Goal: Information Seeking & Learning: Find specific page/section

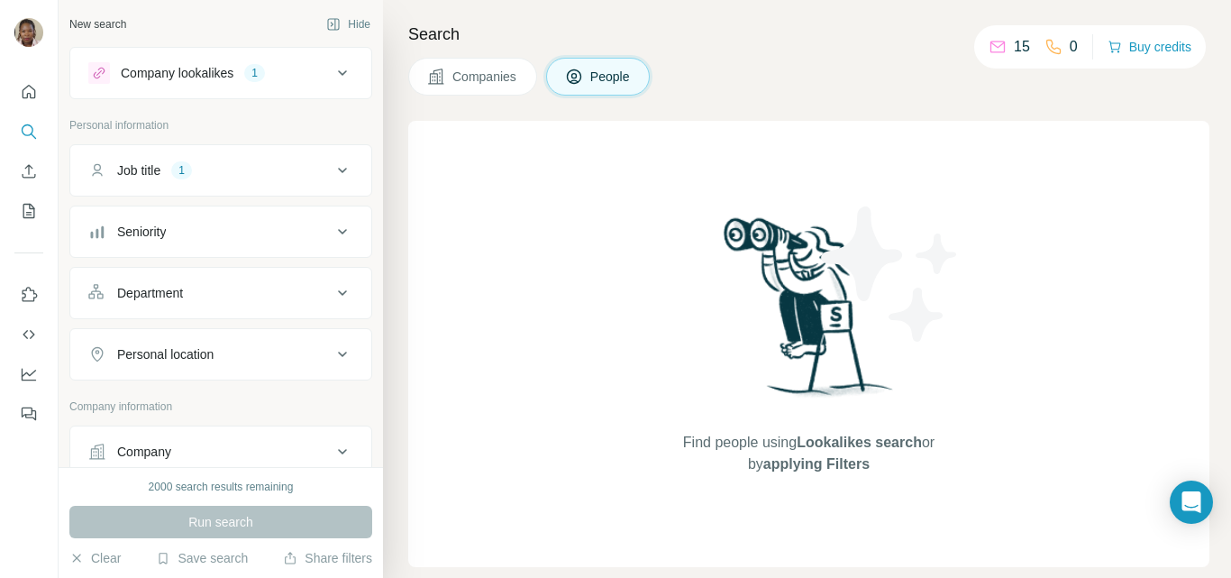
click at [333, 174] on icon at bounding box center [343, 171] width 22 height 22
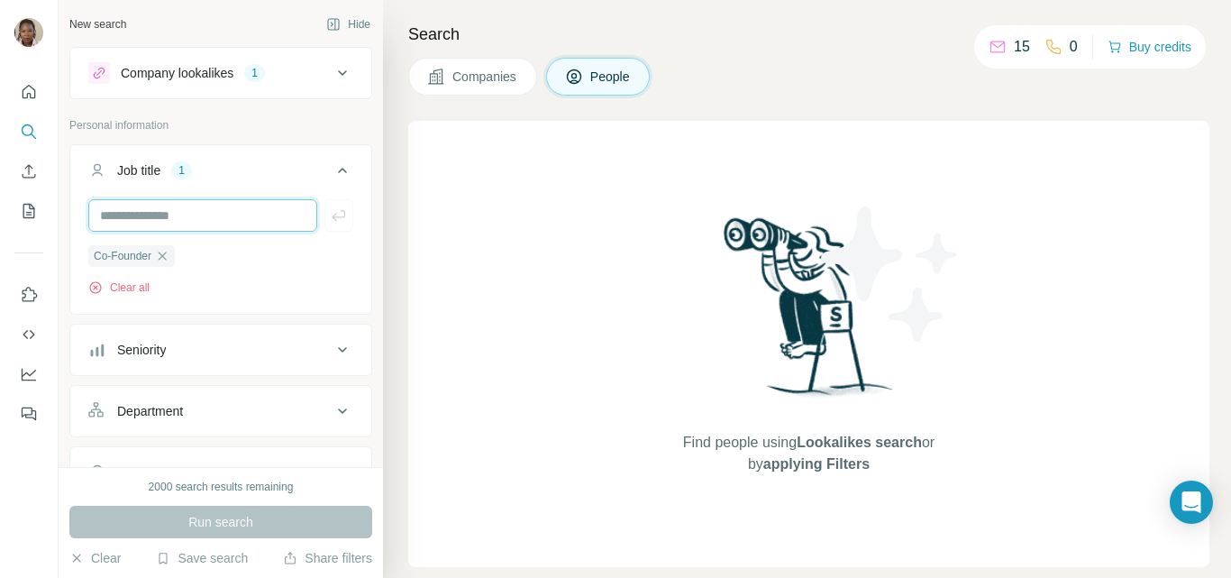
click at [157, 216] on input "text" at bounding box center [202, 215] width 229 height 32
type input "***"
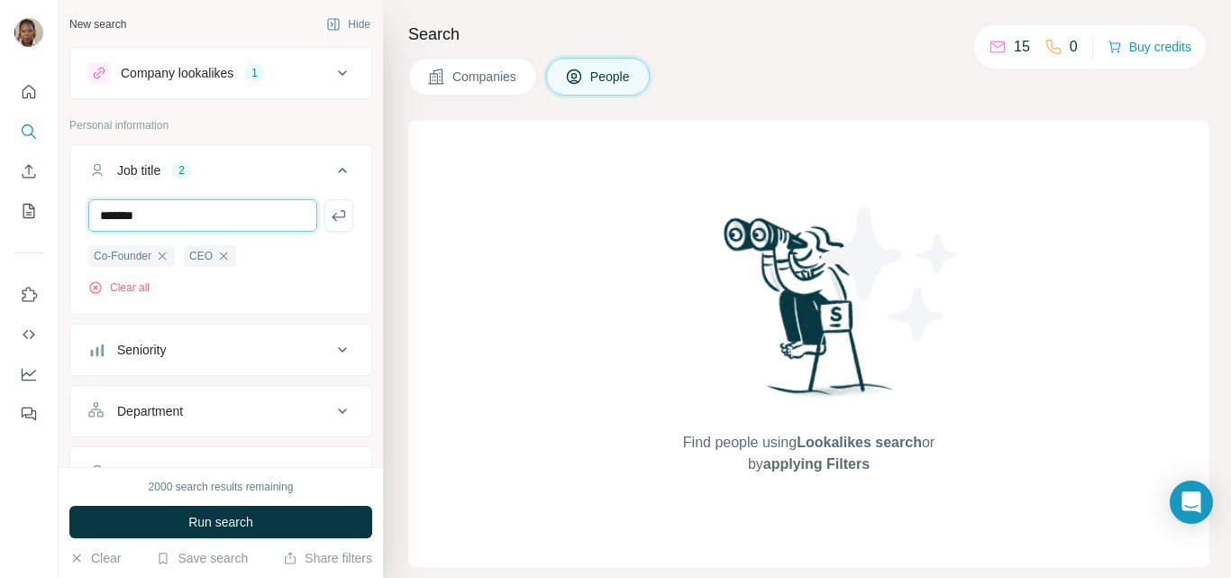
type input "*******"
click at [518, 239] on div "Find people using Lookalikes search or by applying Filters" at bounding box center [808, 344] width 801 height 446
click at [262, 213] on input "*******" at bounding box center [202, 215] width 229 height 32
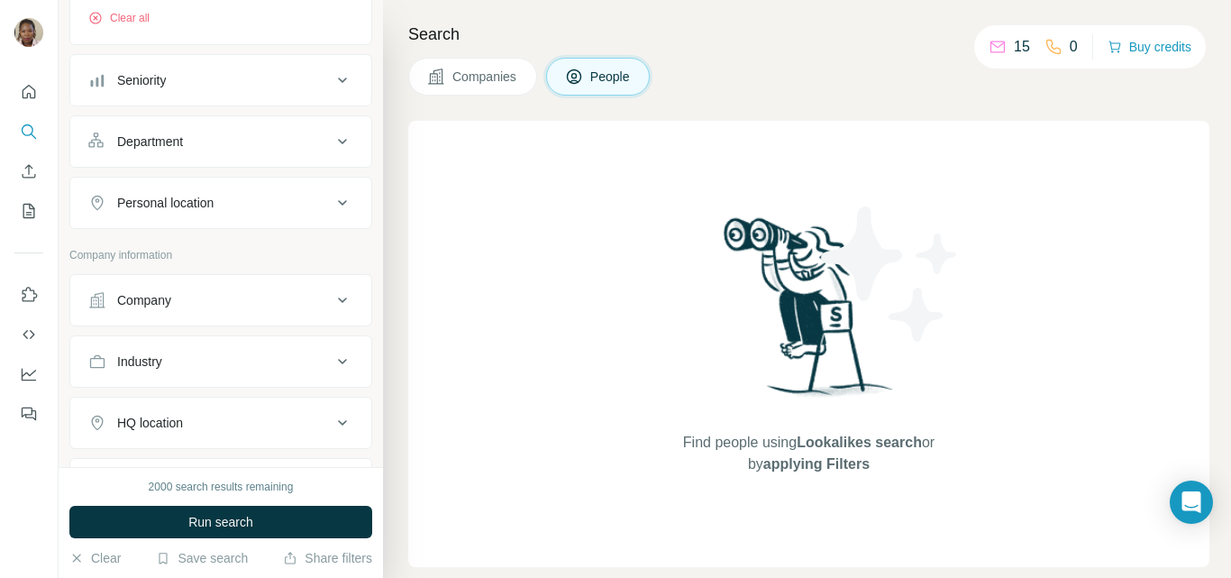
scroll to position [270, 0]
click at [315, 205] on div "Personal location" at bounding box center [209, 202] width 243 height 18
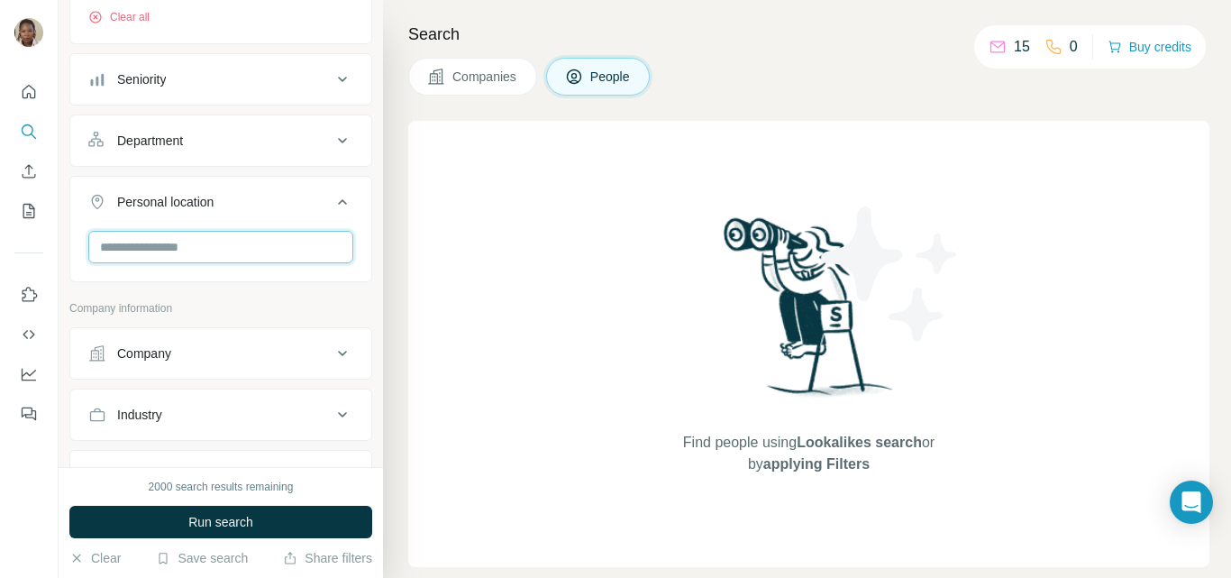
click at [197, 250] on input "text" at bounding box center [220, 247] width 265 height 32
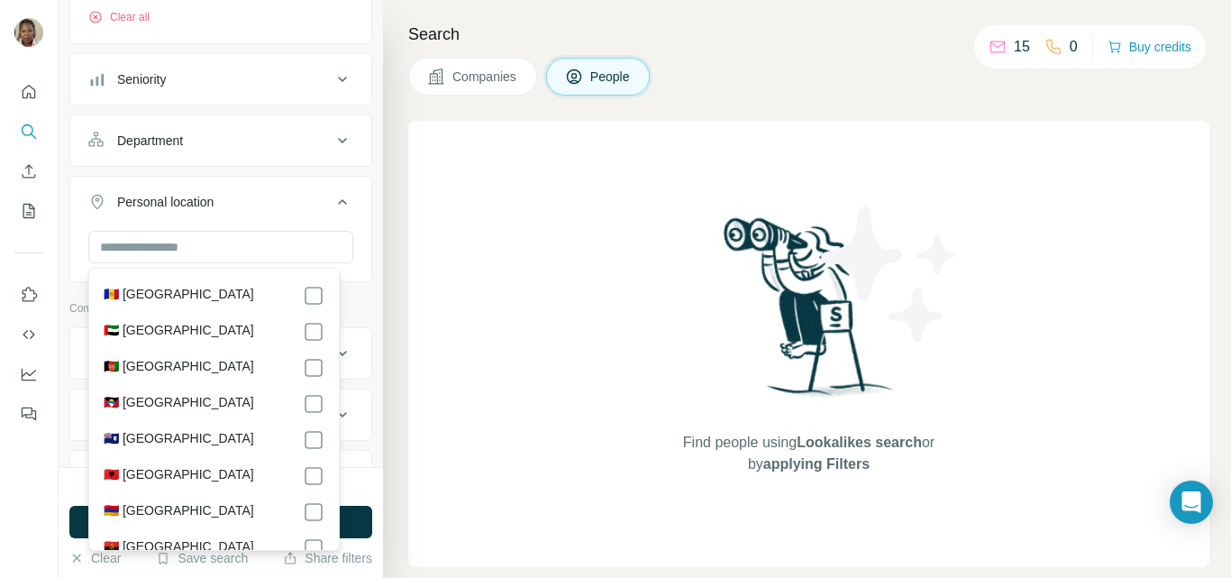
click at [207, 305] on div "🇦🇩 [GEOGRAPHIC_DATA]" at bounding box center [214, 296] width 221 height 22
click at [196, 247] on input "text" at bounding box center [220, 247] width 265 height 32
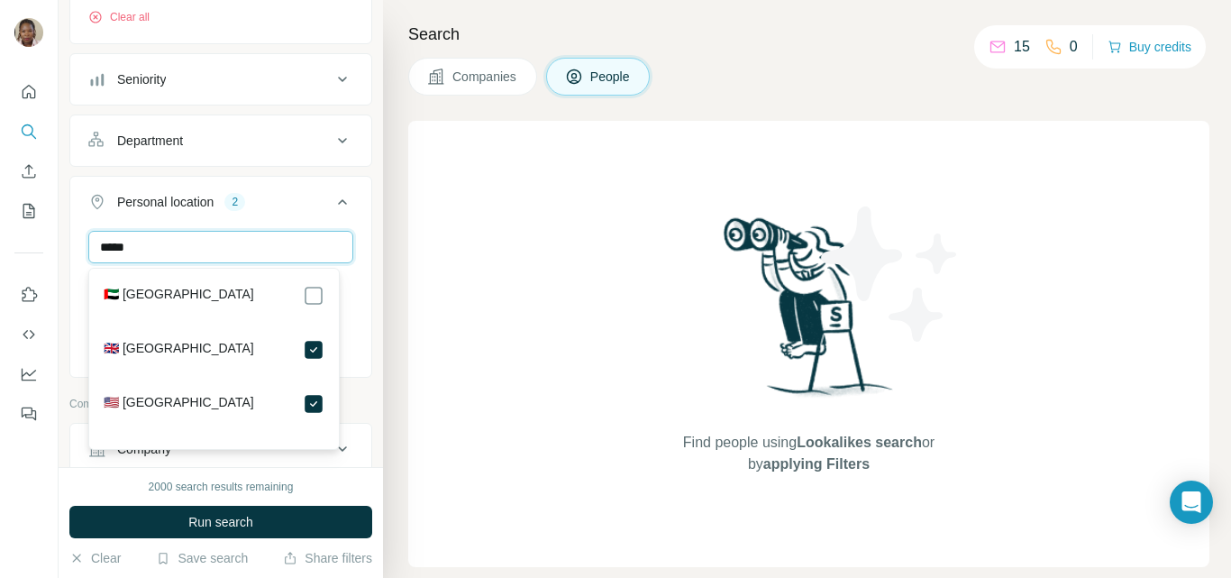
drag, startPoint x: 181, startPoint y: 246, endPoint x: 99, endPoint y: 242, distance: 82.1
click at [99, 242] on input "*****" at bounding box center [220, 247] width 265 height 32
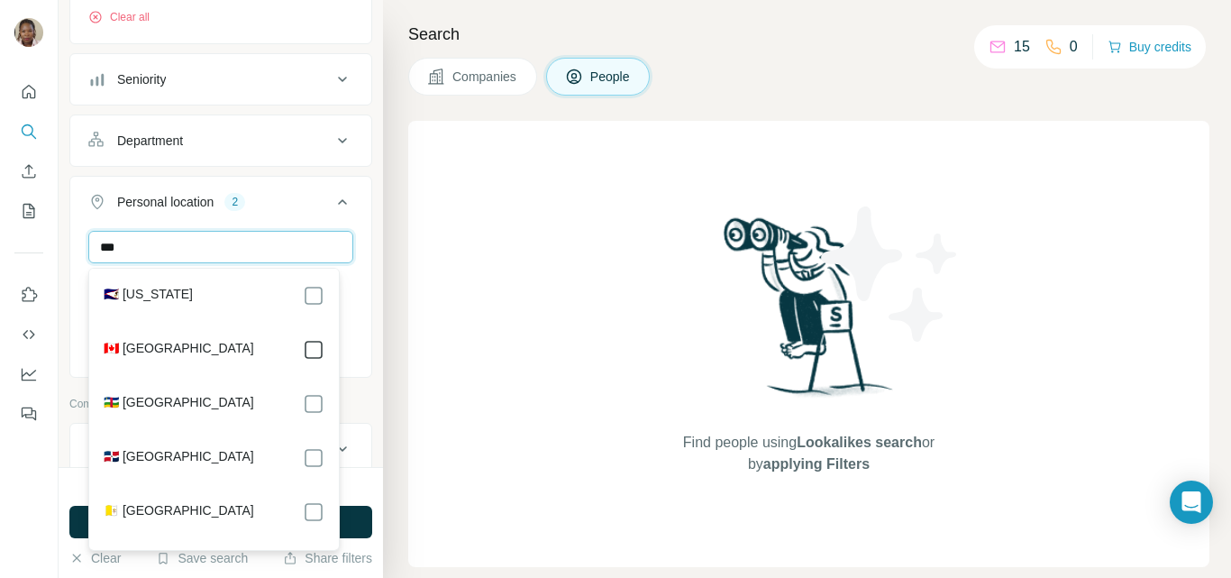
type input "***"
click at [303, 347] on icon at bounding box center [314, 350] width 22 height 22
click at [442, 275] on div "Find people using Lookalikes search or by applying Filters" at bounding box center [808, 344] width 801 height 446
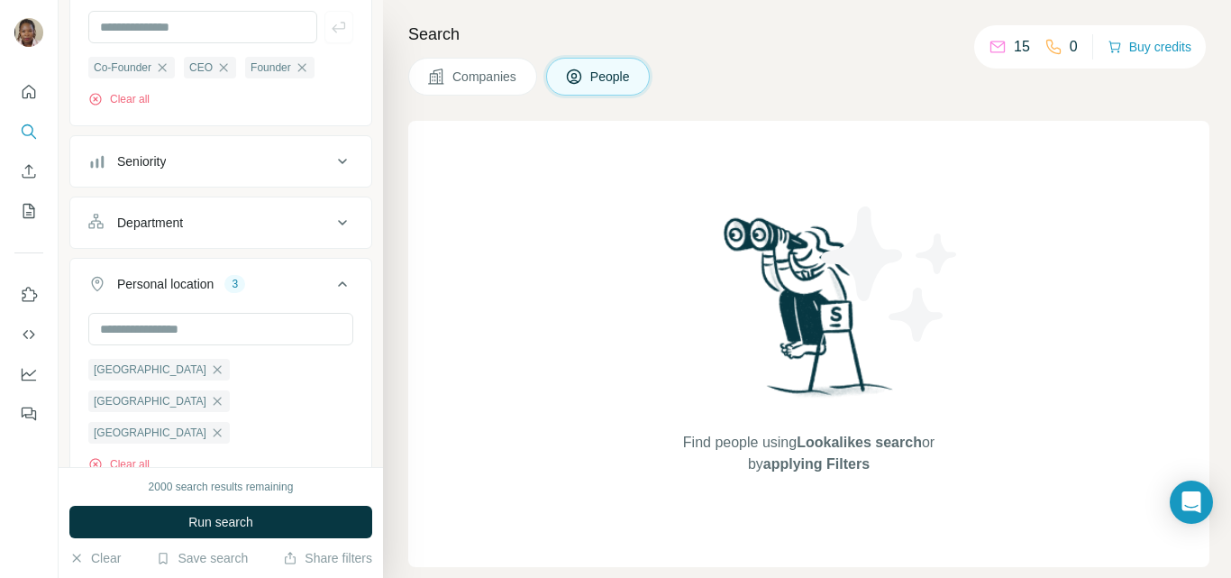
scroll to position [270, 0]
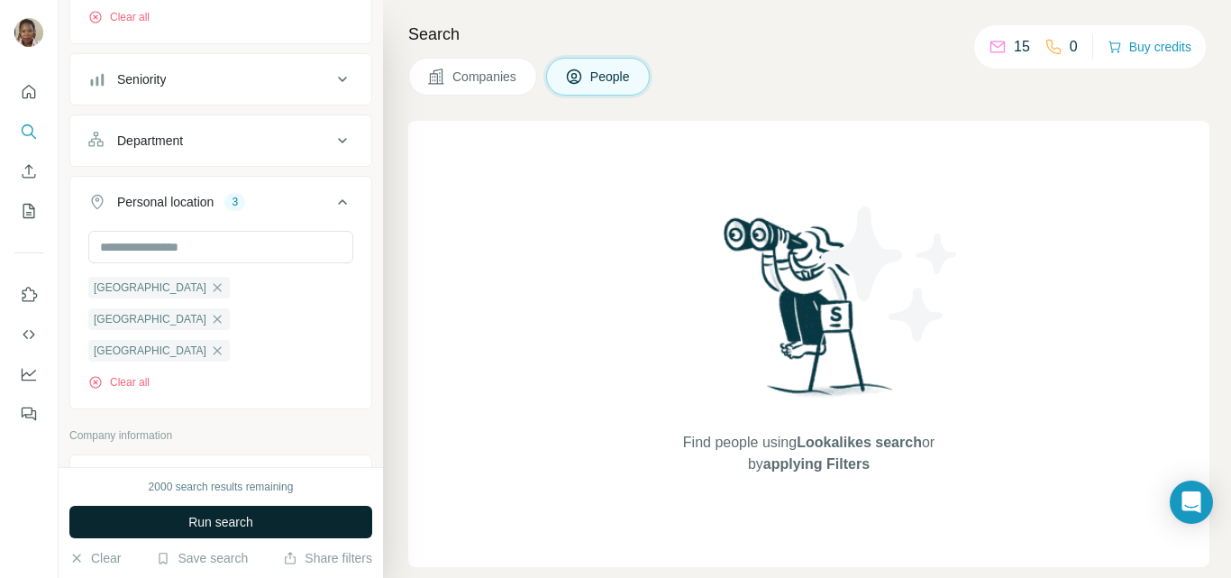
click at [243, 520] on span "Run search" at bounding box center [220, 522] width 65 height 18
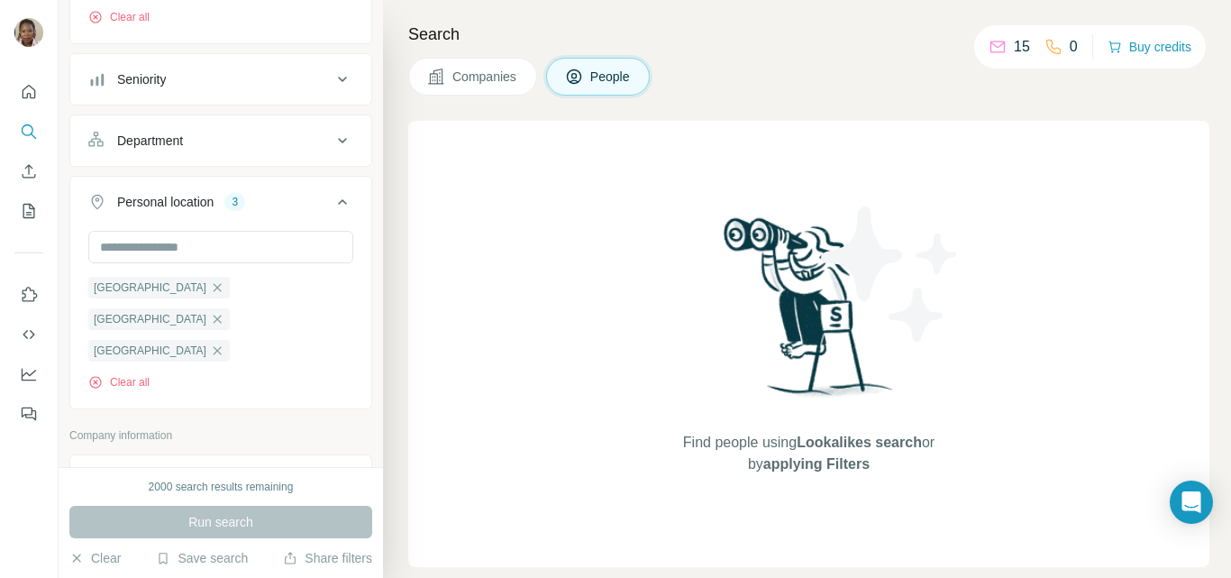
click at [604, 87] on button "People" at bounding box center [598, 77] width 105 height 38
click at [184, 561] on button "Save search" at bounding box center [202, 558] width 92 height 18
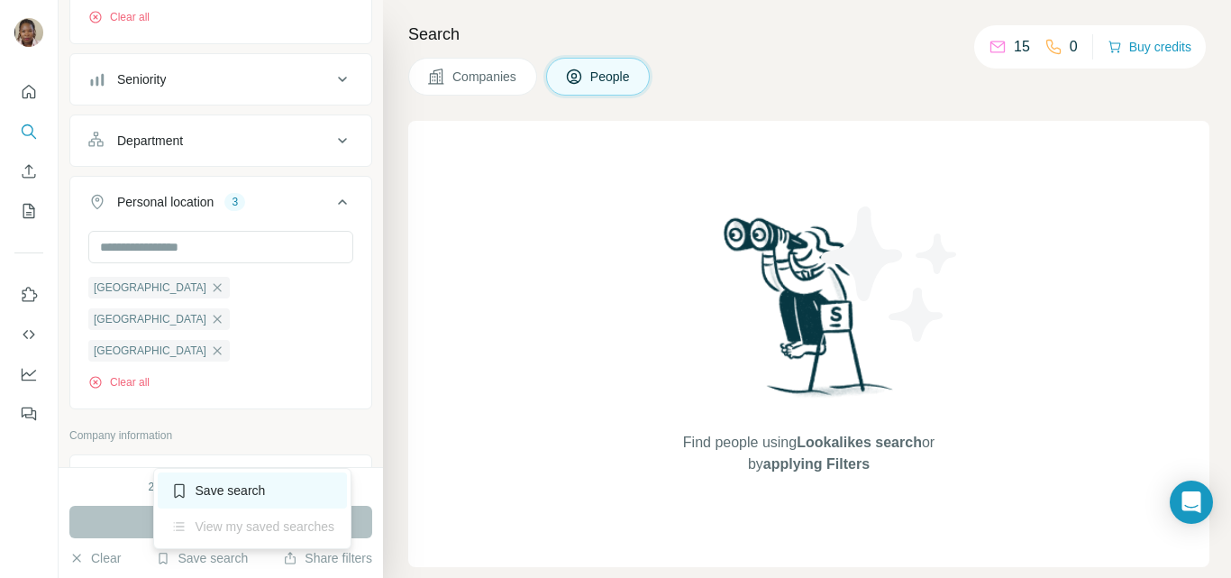
click at [227, 490] on div "Save search" at bounding box center [253, 490] width 190 height 36
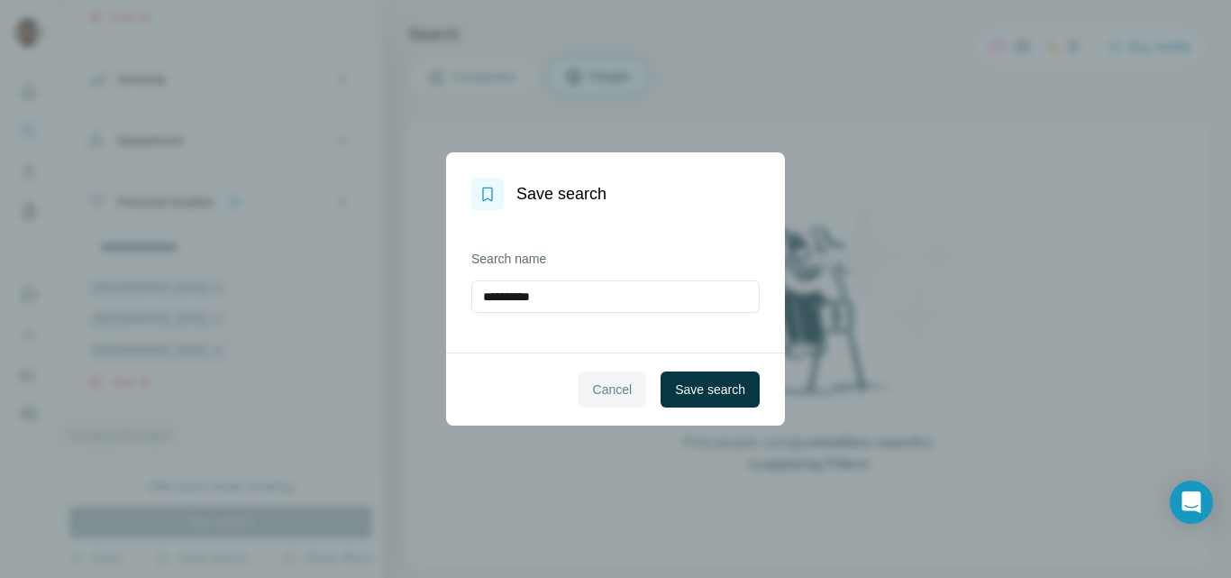
click at [604, 391] on span "Cancel" at bounding box center [613, 389] width 40 height 18
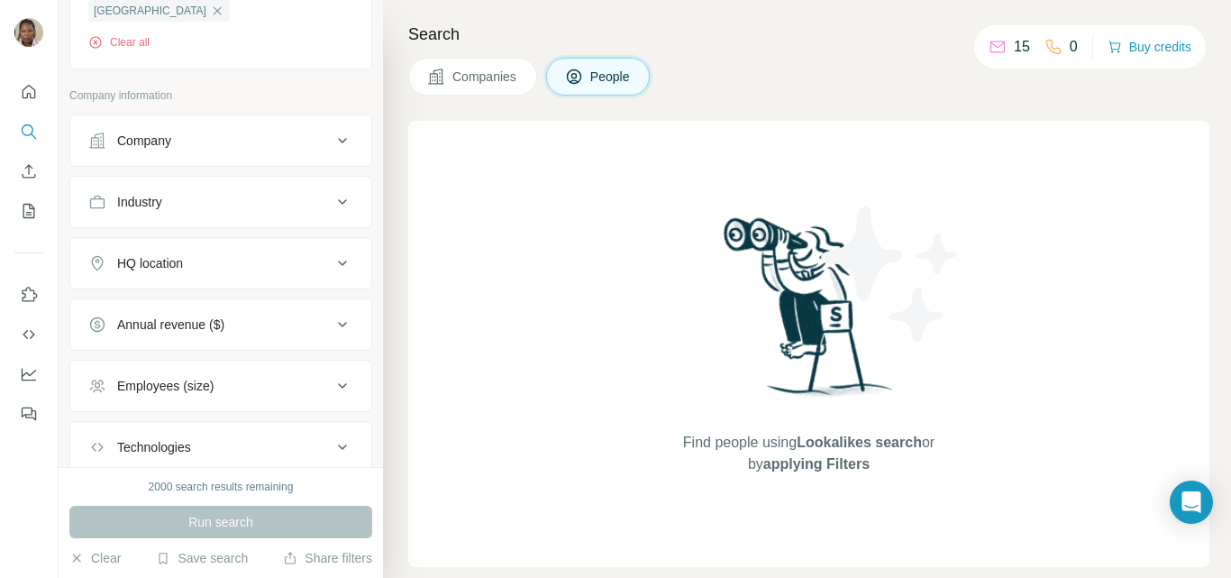
scroll to position [699, 0]
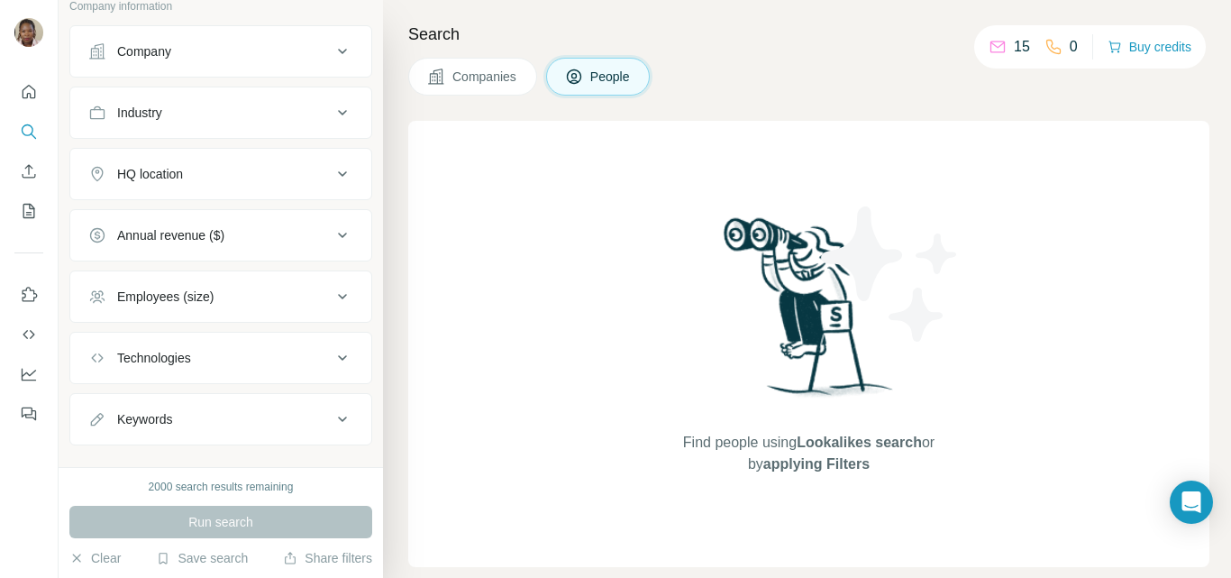
click at [296, 287] on div "Employees (size)" at bounding box center [209, 296] width 243 height 18
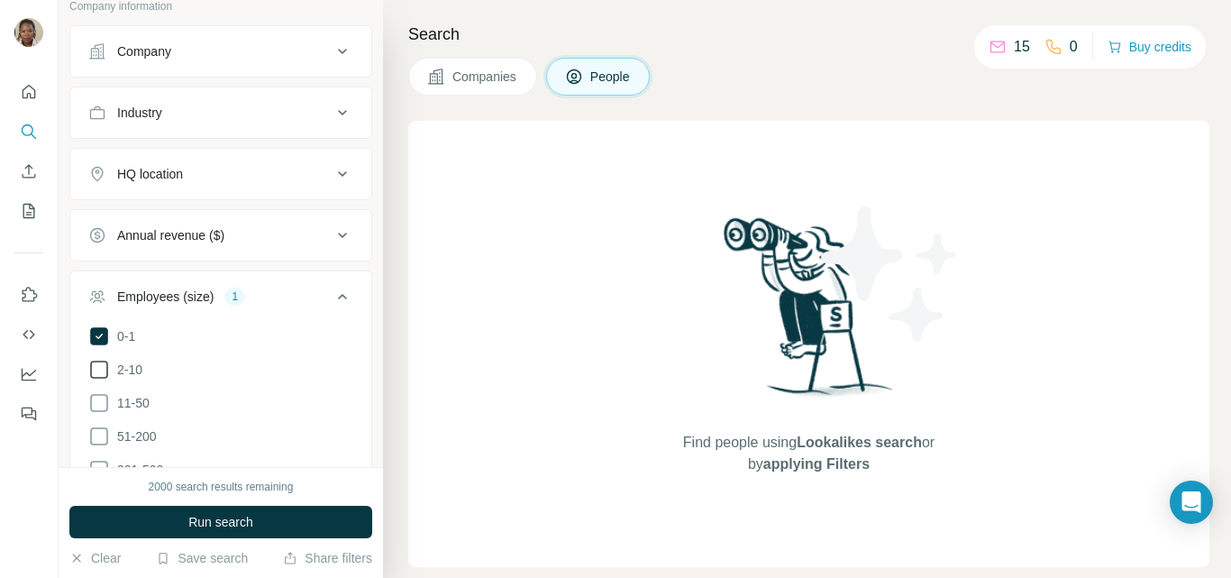
click at [105, 359] on icon at bounding box center [99, 370] width 22 height 22
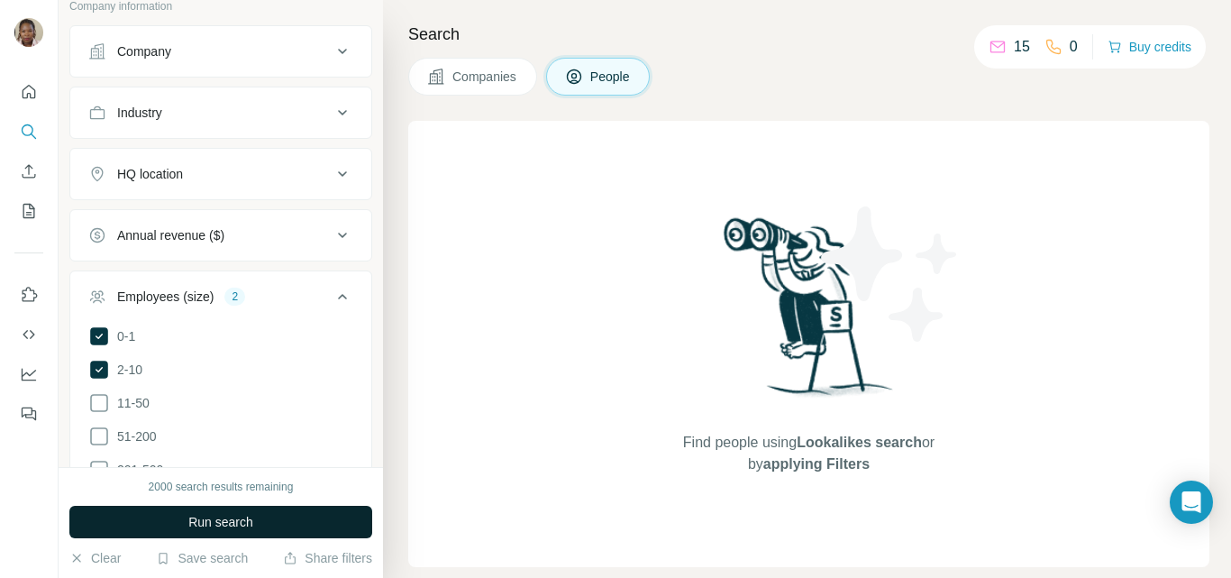
click at [210, 518] on span "Run search" at bounding box center [220, 522] width 65 height 18
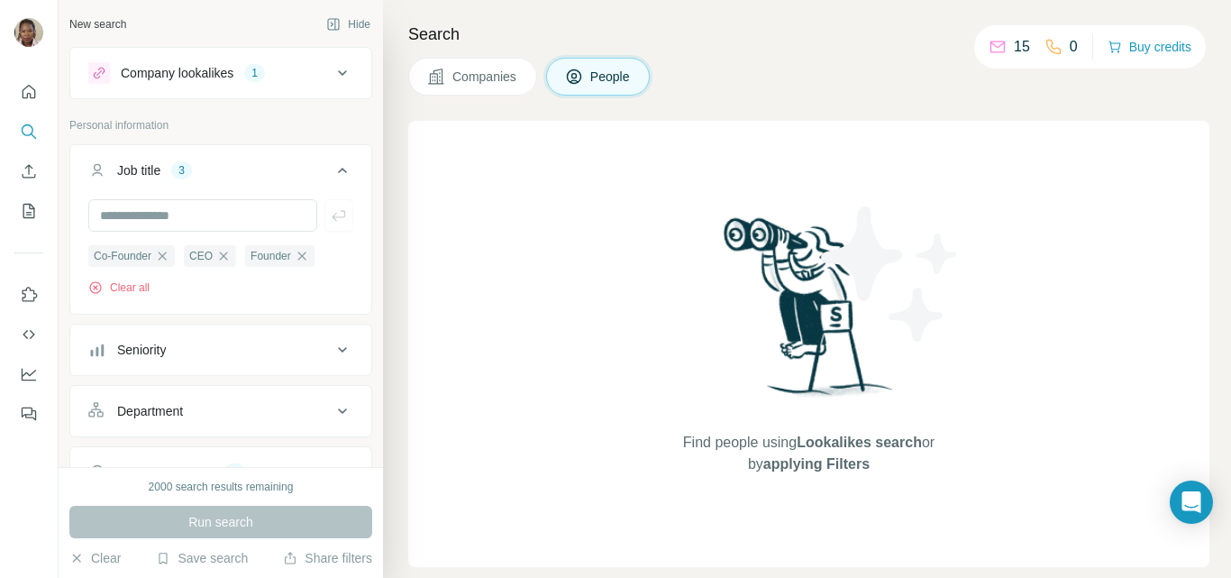
click at [338, 74] on icon at bounding box center [342, 72] width 9 height 5
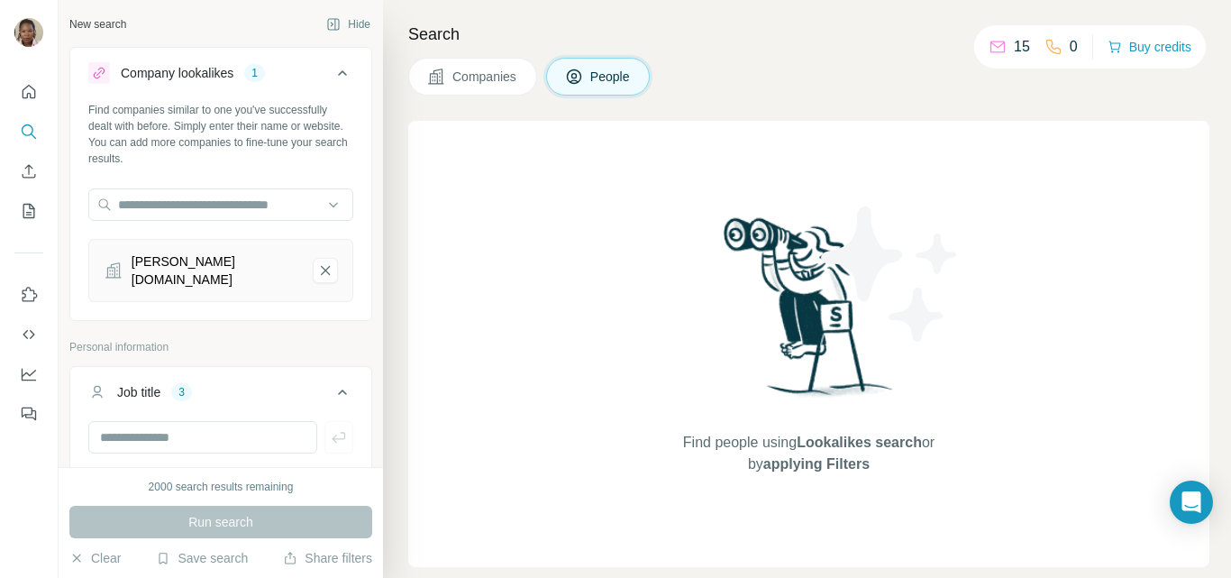
click at [496, 269] on div "Find people using Lookalikes search or by applying Filters" at bounding box center [808, 344] width 801 height 446
click at [317, 263] on icon "lavette.love-remove-button" at bounding box center [325, 270] width 16 height 18
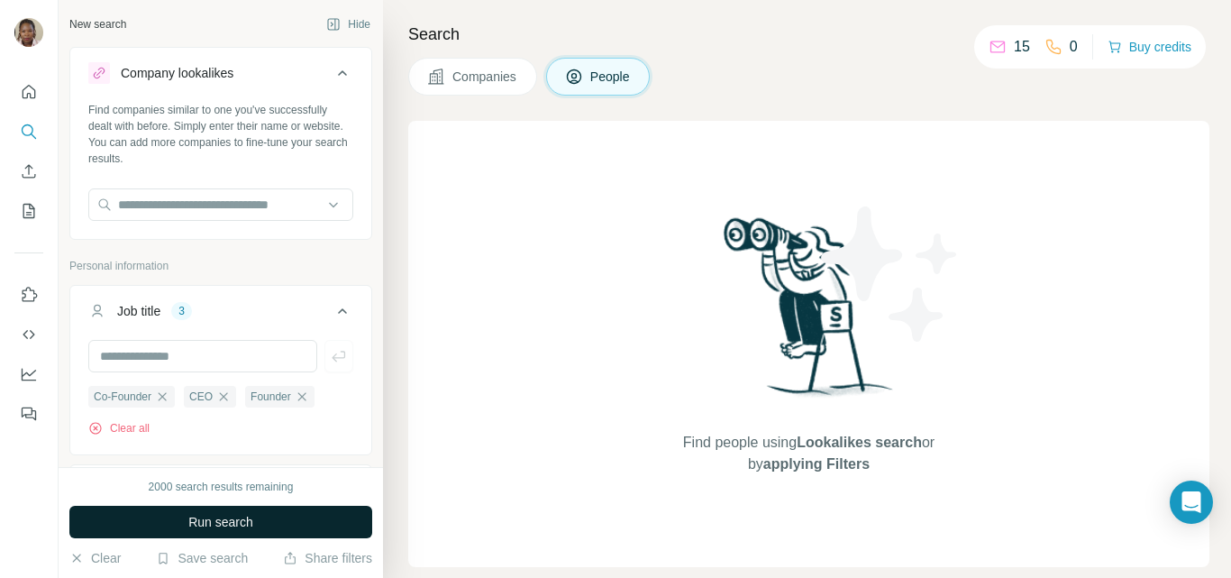
click at [198, 521] on span "Run search" at bounding box center [220, 522] width 65 height 18
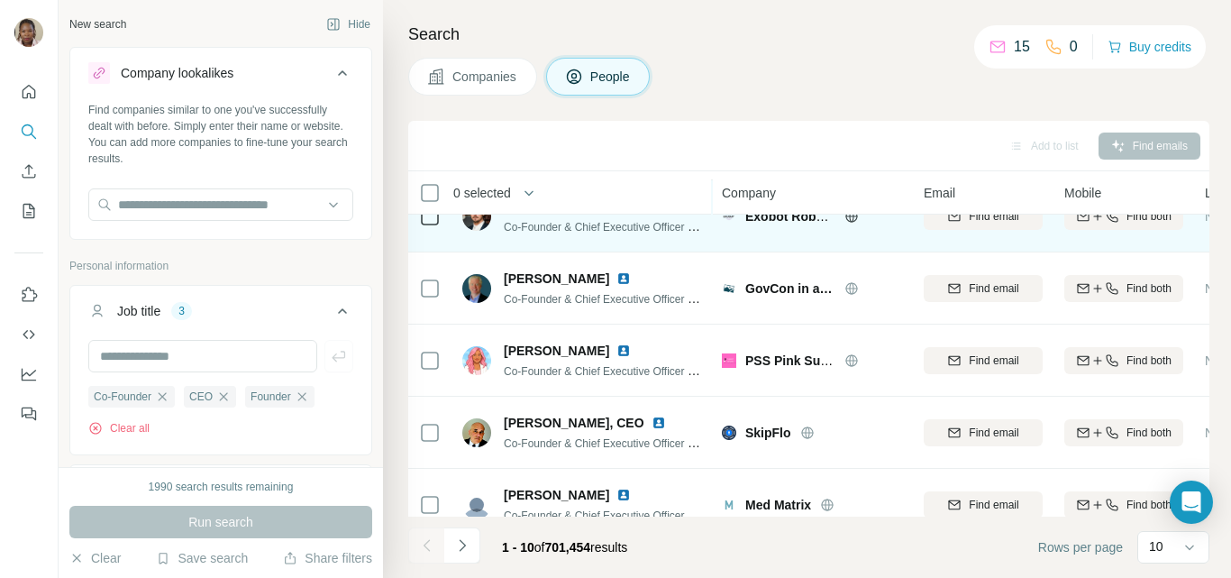
scroll to position [180, 0]
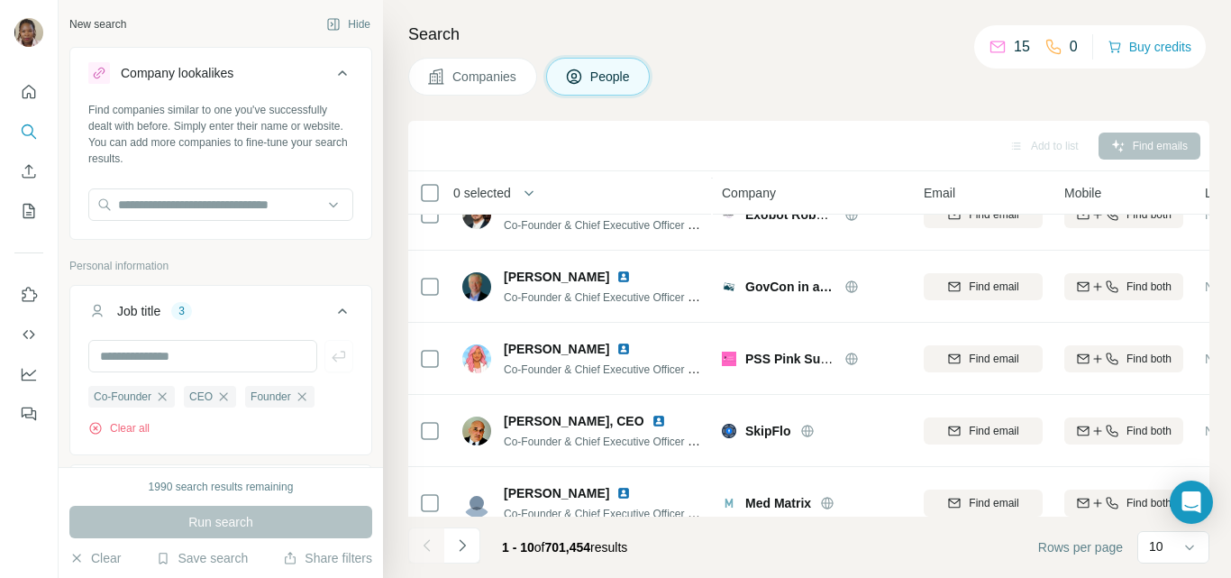
click at [332, 75] on icon at bounding box center [343, 73] width 22 height 22
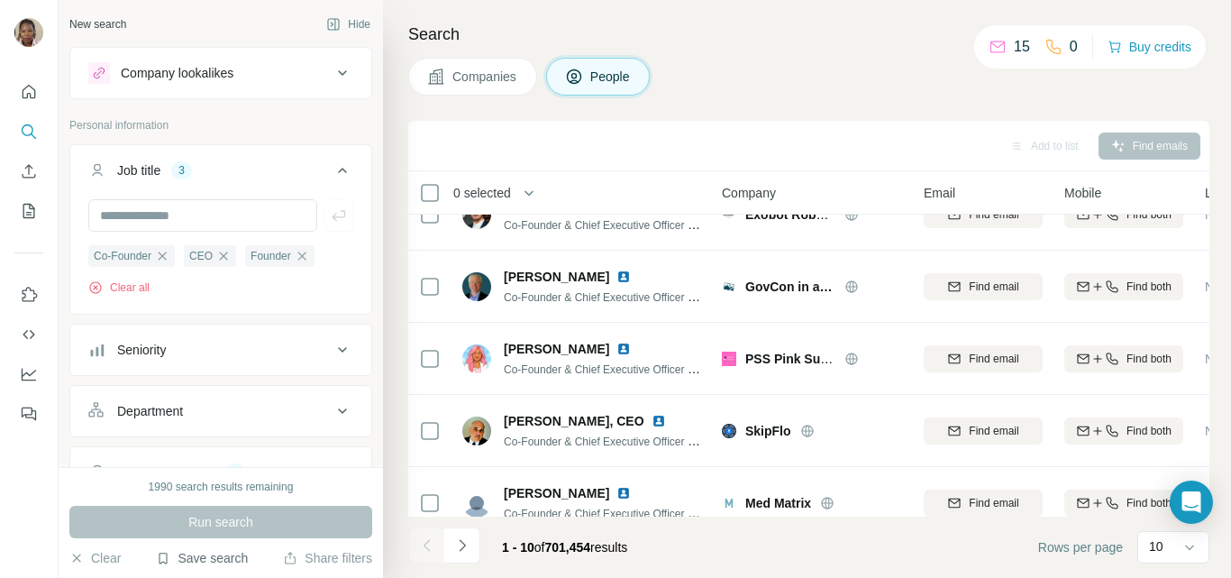
click at [182, 559] on button "Save search" at bounding box center [202, 558] width 92 height 18
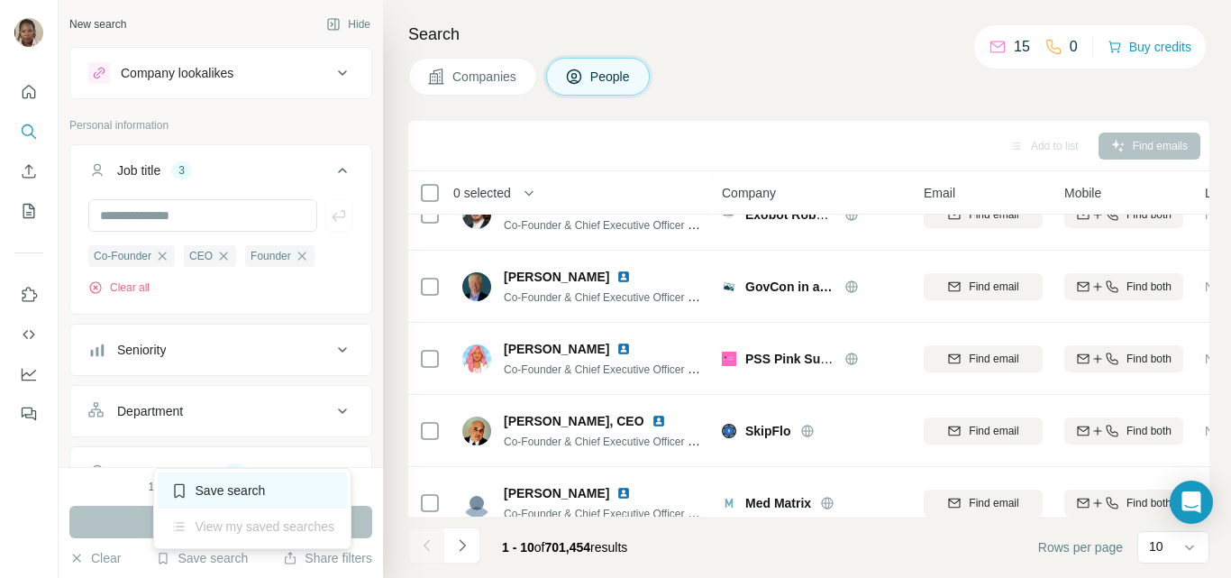
click at [212, 490] on div "Save search" at bounding box center [253, 490] width 190 height 36
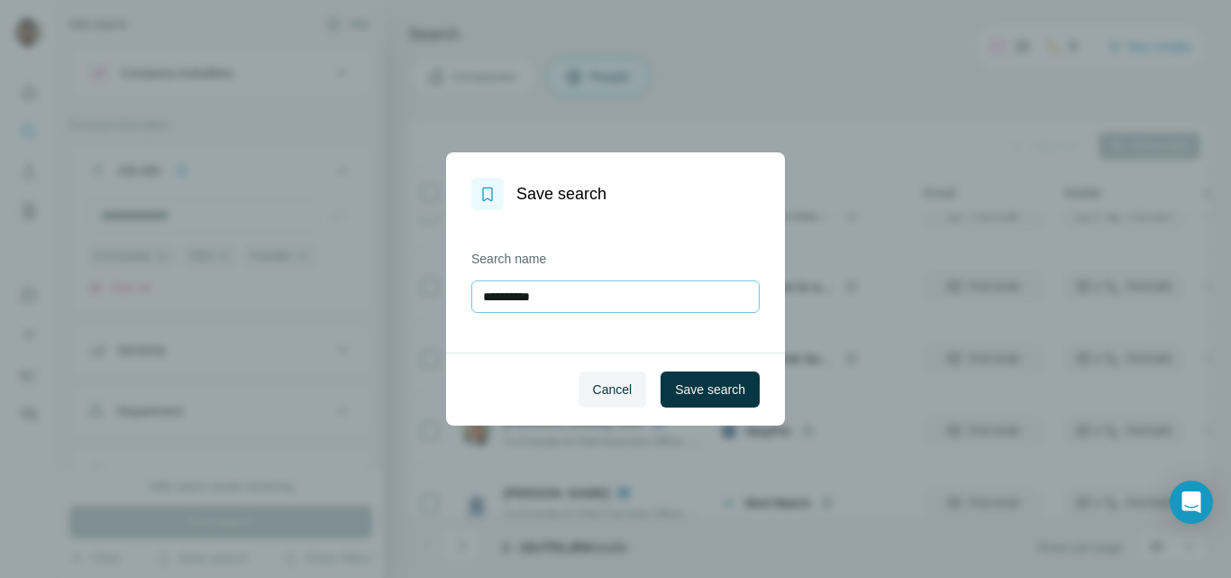
drag, startPoint x: 562, startPoint y: 300, endPoint x: 485, endPoint y: 296, distance: 77.6
click at [485, 296] on input "**********" at bounding box center [615, 296] width 288 height 32
type input "******"
click at [675, 383] on span "Save search" at bounding box center [710, 389] width 70 height 18
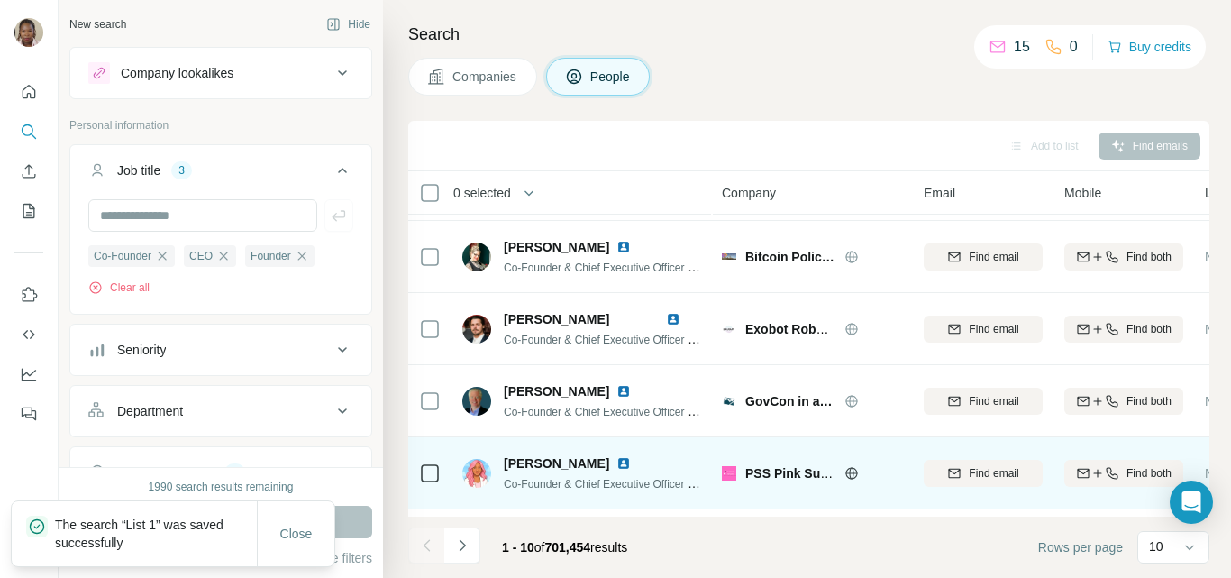
scroll to position [0, 0]
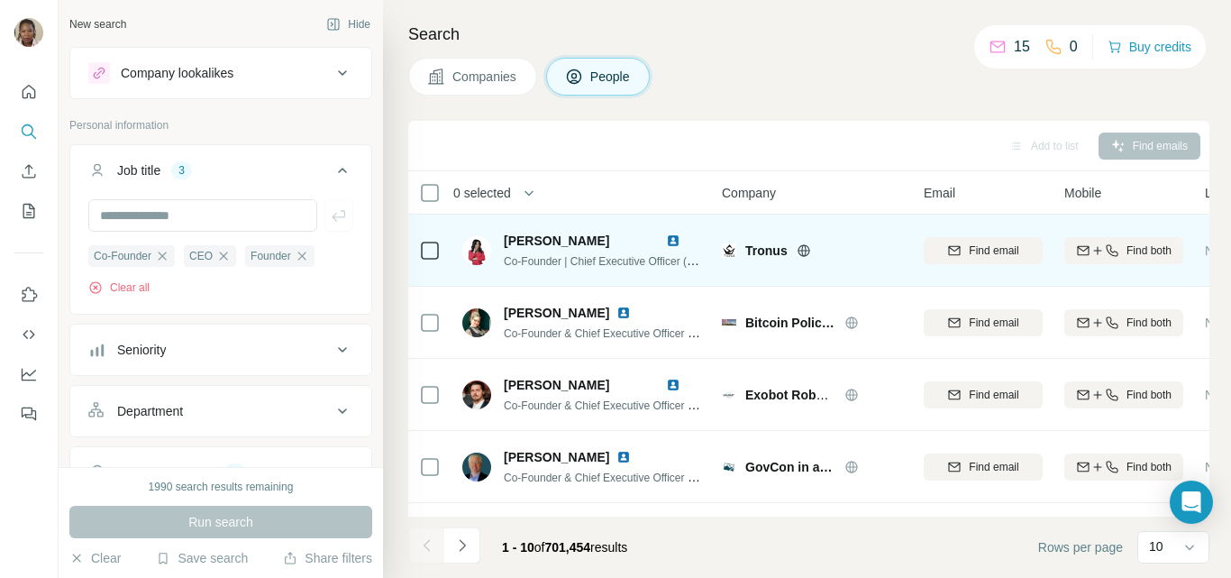
click at [671, 242] on img at bounding box center [673, 240] width 14 height 14
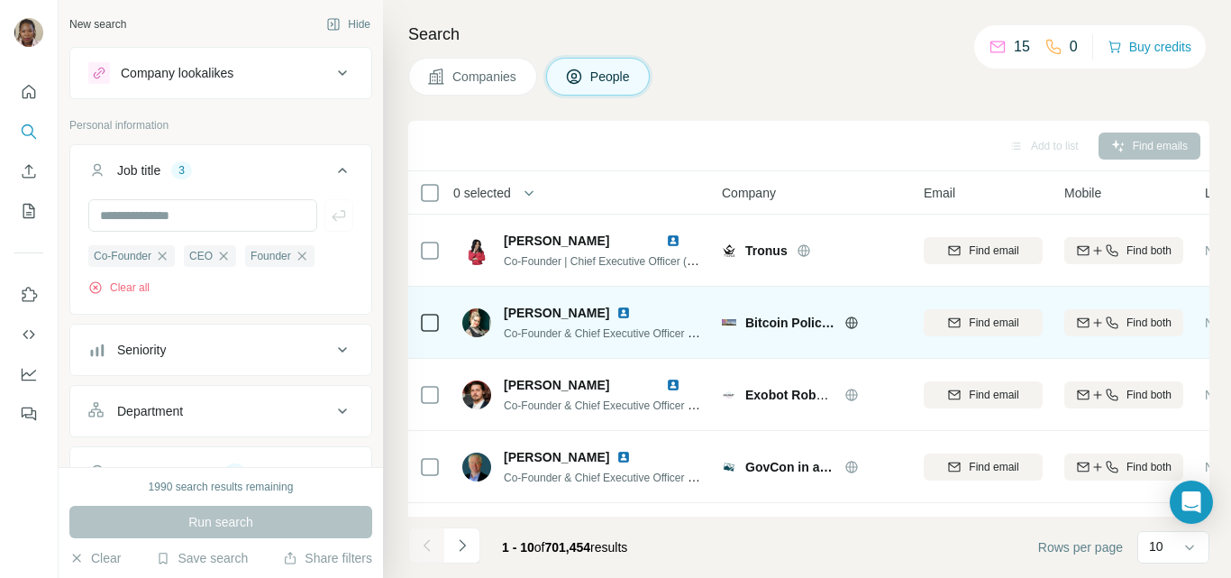
click at [626, 313] on img at bounding box center [623, 313] width 14 height 14
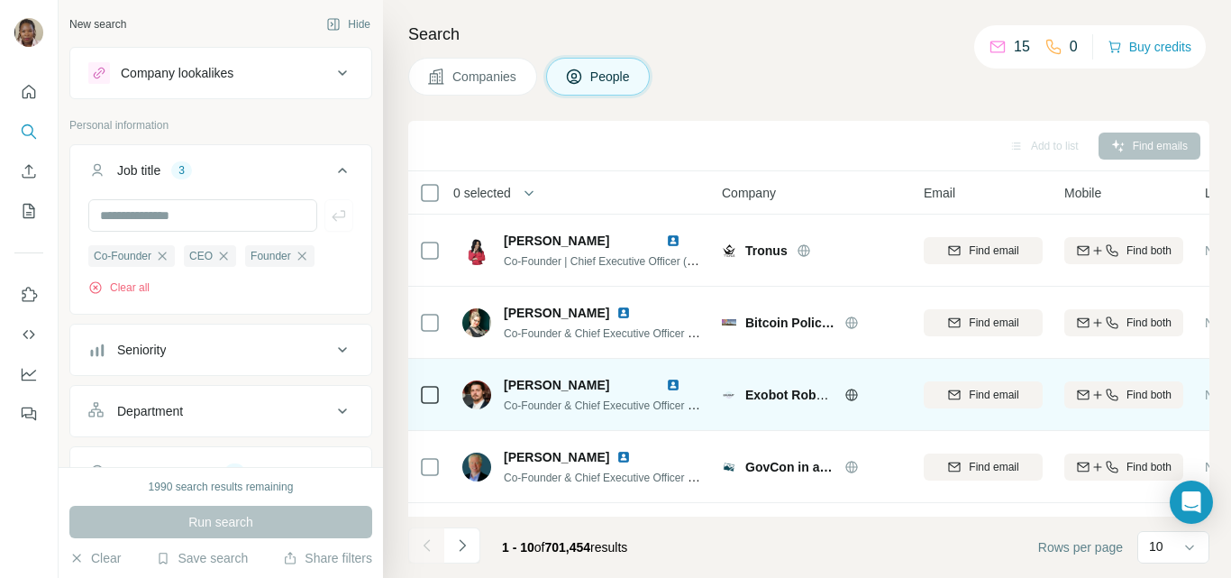
click at [552, 386] on span "[PERSON_NAME]" at bounding box center [556, 385] width 105 height 14
click at [674, 387] on img at bounding box center [673, 385] width 14 height 14
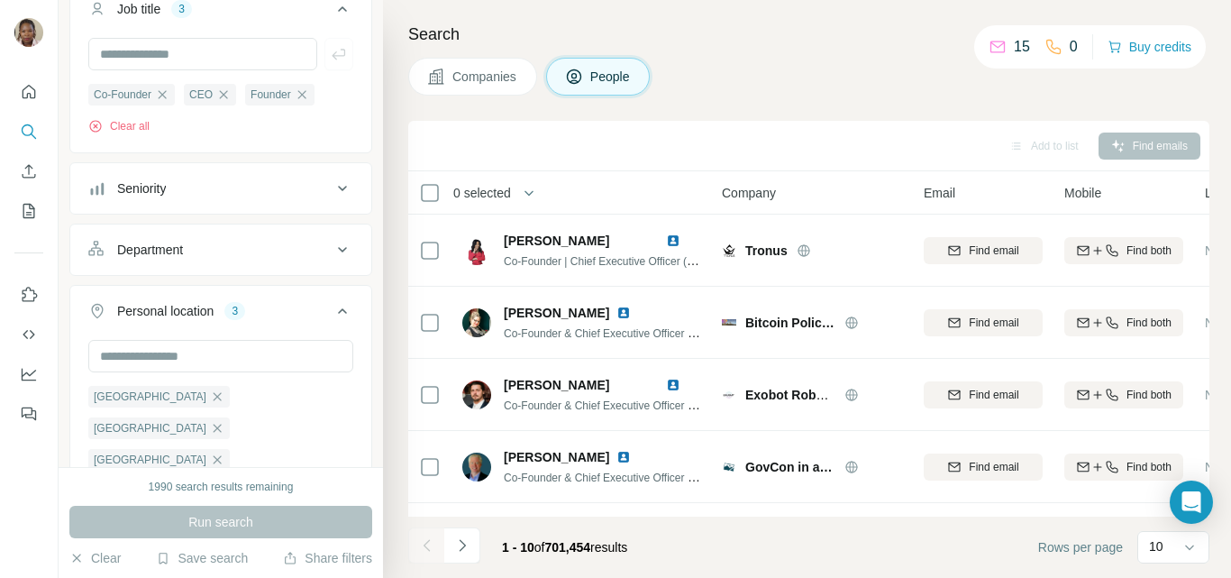
scroll to position [180, 0]
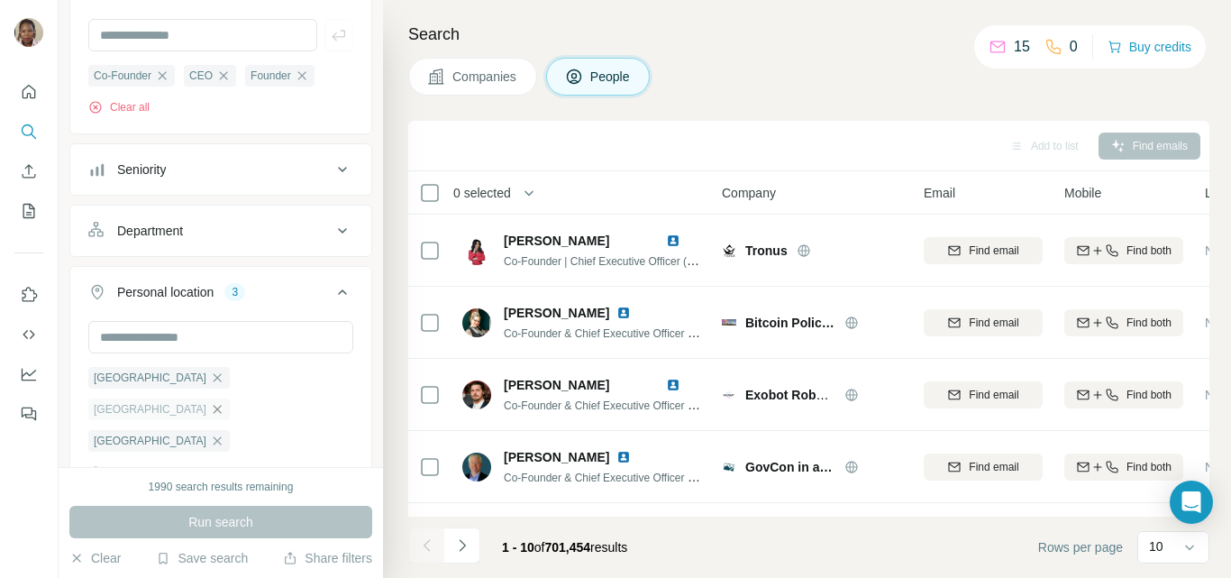
click at [224, 402] on icon "button" at bounding box center [217, 409] width 14 height 14
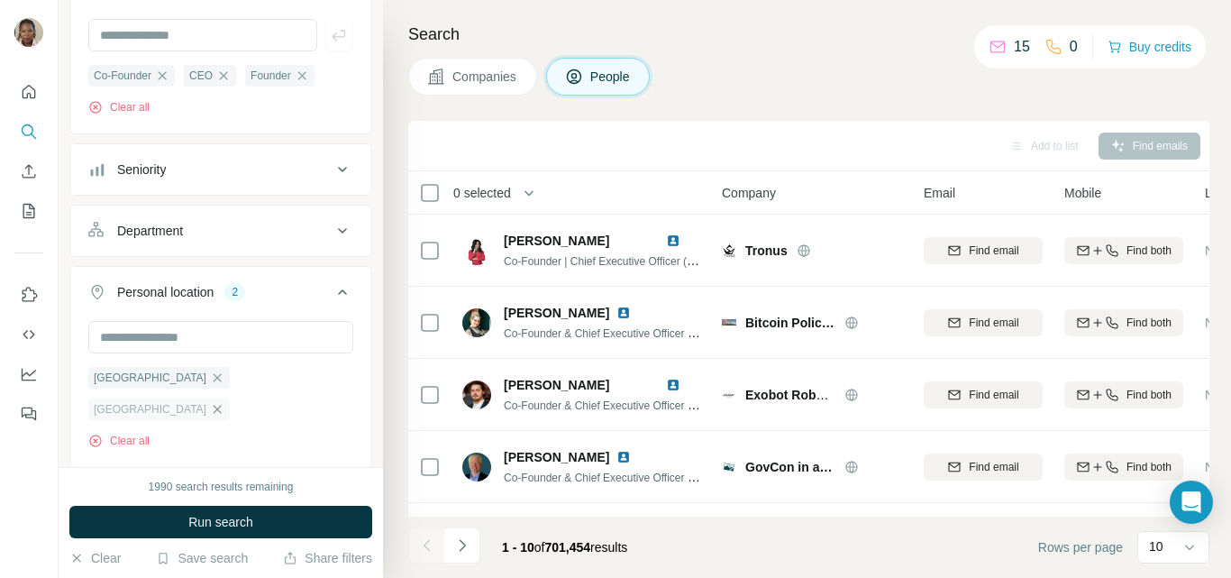
click at [224, 402] on icon "button" at bounding box center [217, 409] width 14 height 14
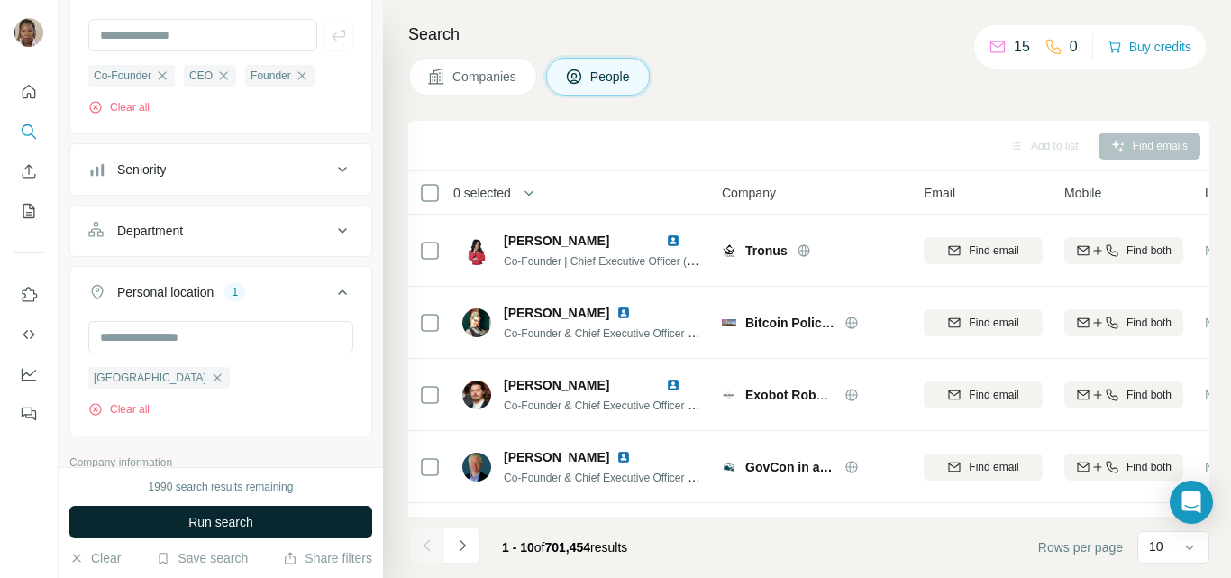
click at [252, 518] on span "Run search" at bounding box center [220, 522] width 65 height 18
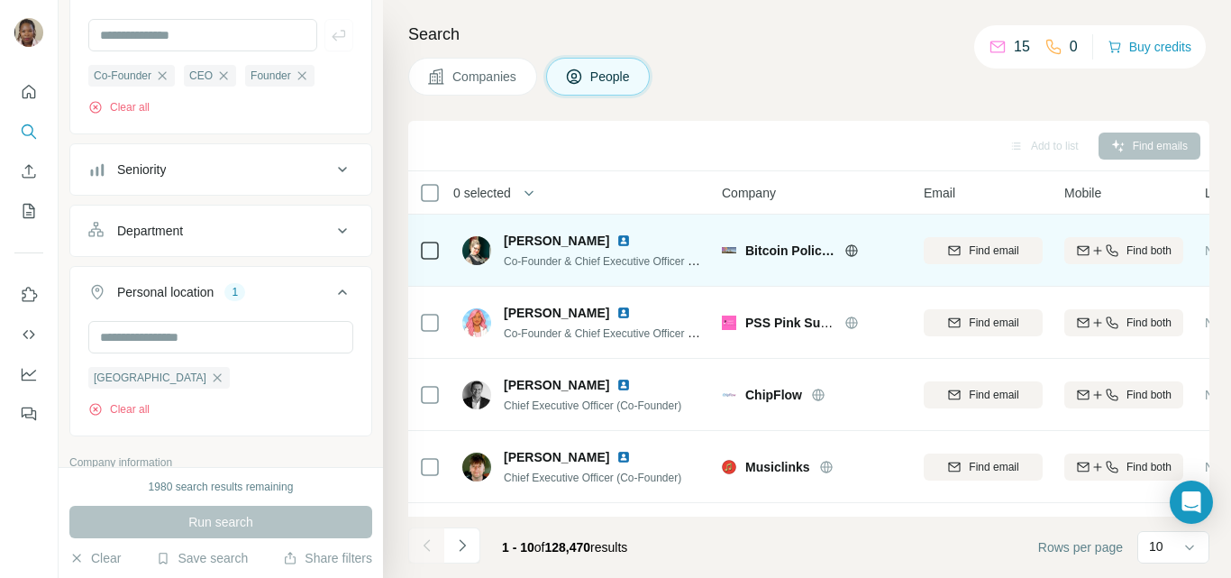
click at [628, 239] on img at bounding box center [623, 240] width 14 height 14
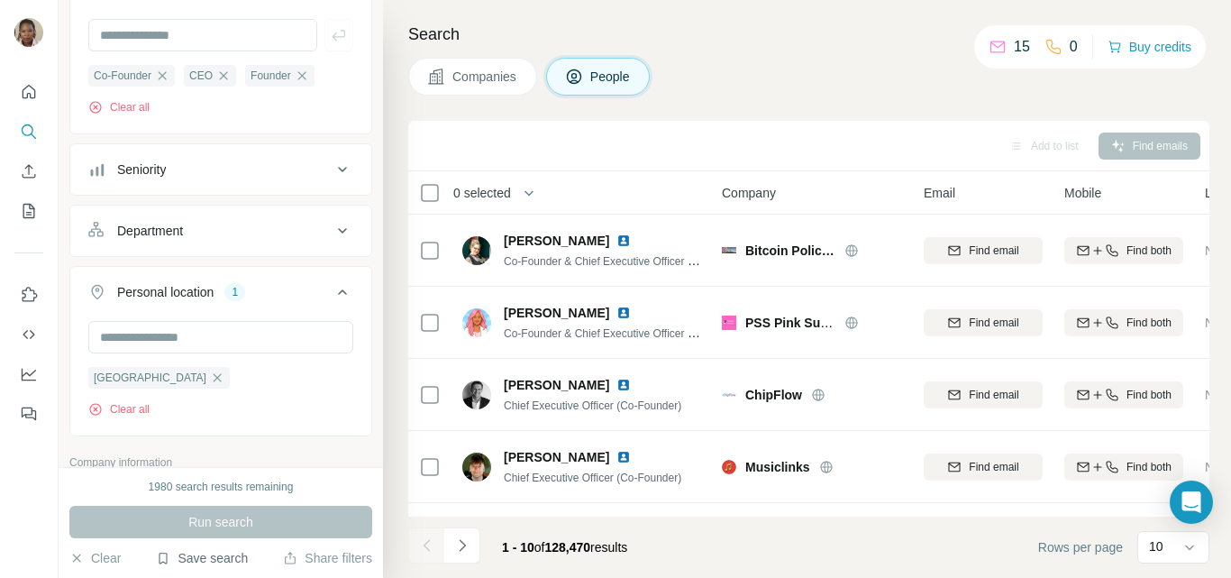
click at [178, 558] on button "Save search" at bounding box center [202, 558] width 92 height 18
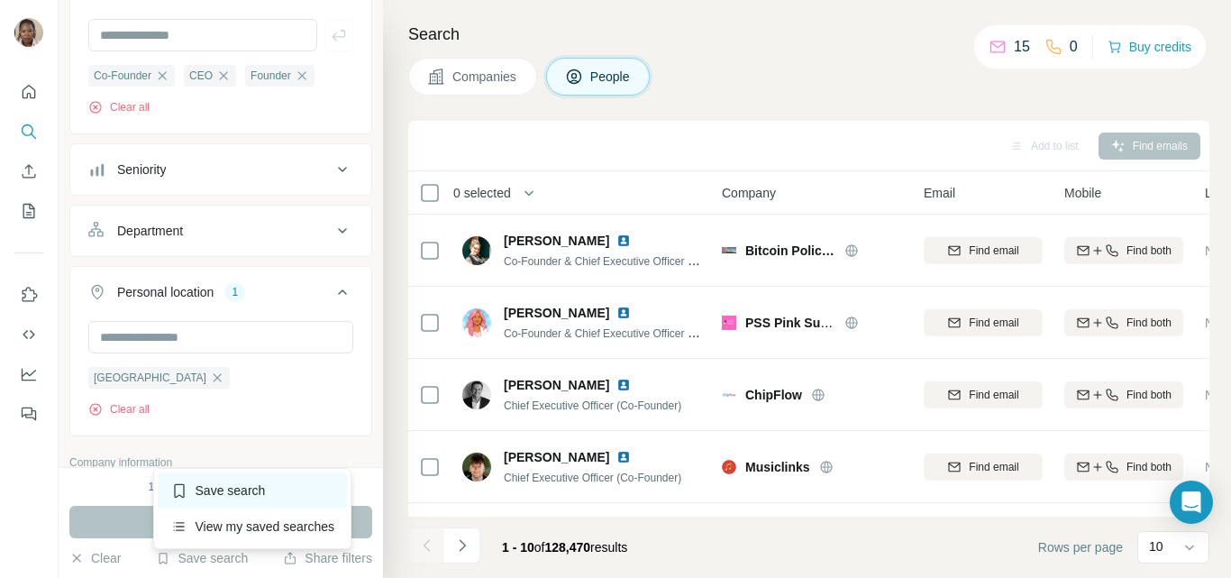
click at [225, 492] on div "Save search" at bounding box center [253, 490] width 190 height 36
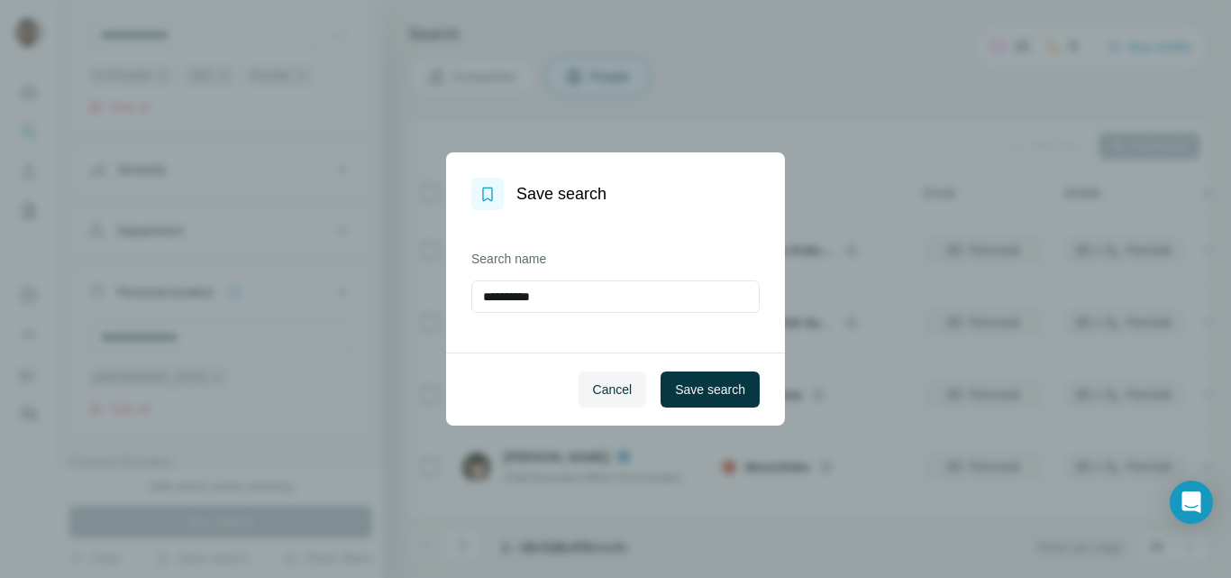
drag, startPoint x: 567, startPoint y: 296, endPoint x: 469, endPoint y: 293, distance: 98.3
click at [469, 293] on div "**********" at bounding box center [615, 281] width 339 height 142
type input "*******"
click at [692, 382] on span "Save search" at bounding box center [710, 389] width 70 height 18
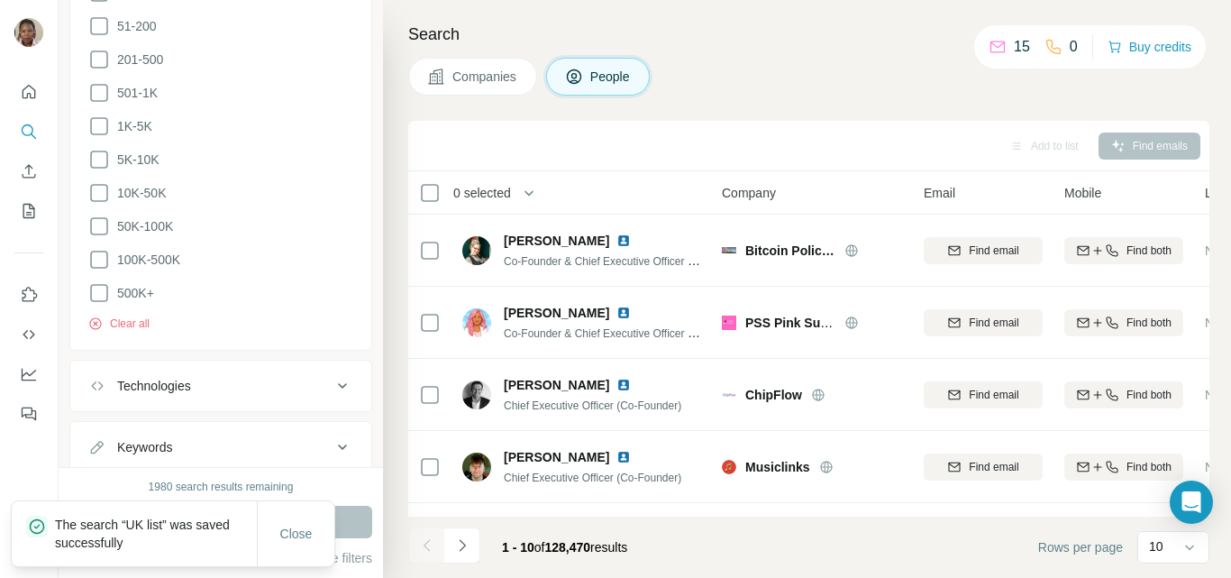
scroll to position [1094, 0]
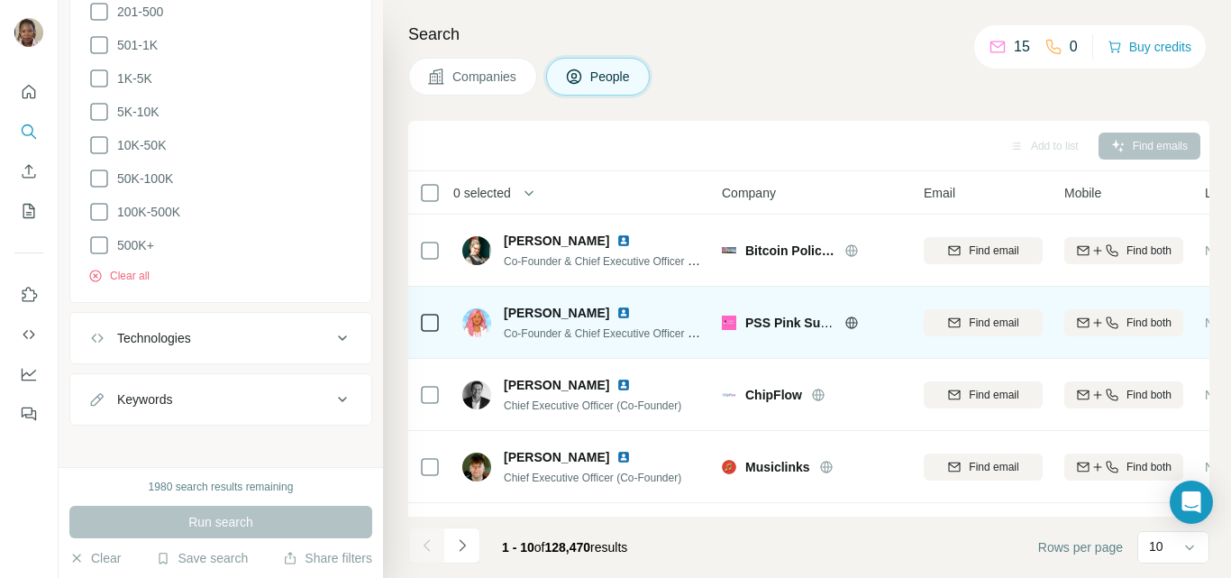
click at [616, 313] on img at bounding box center [623, 313] width 14 height 14
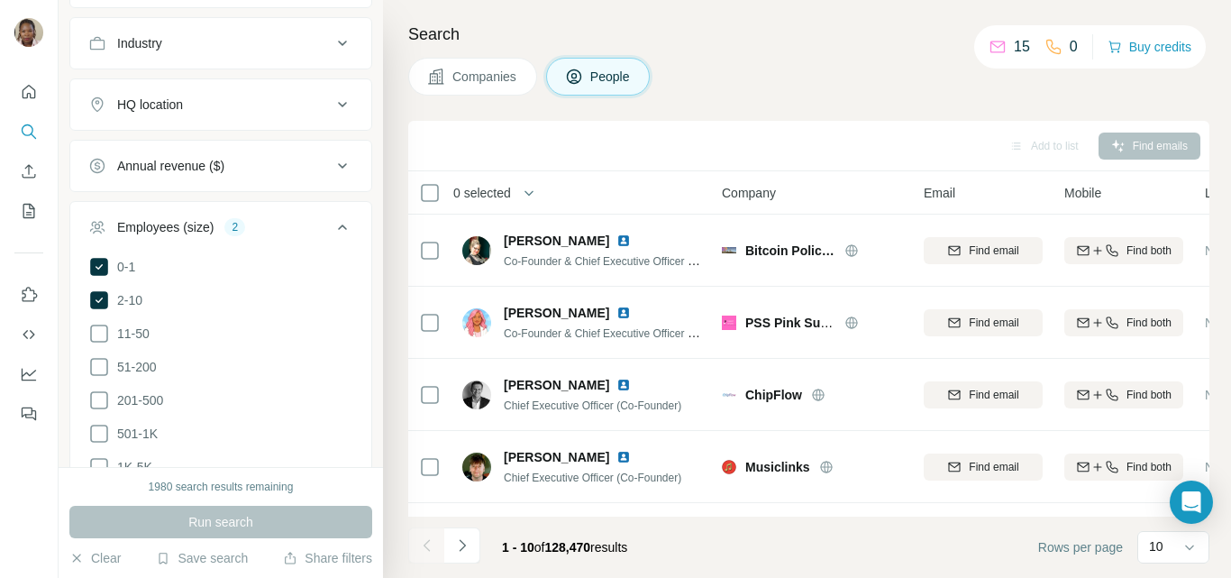
scroll to position [643, 0]
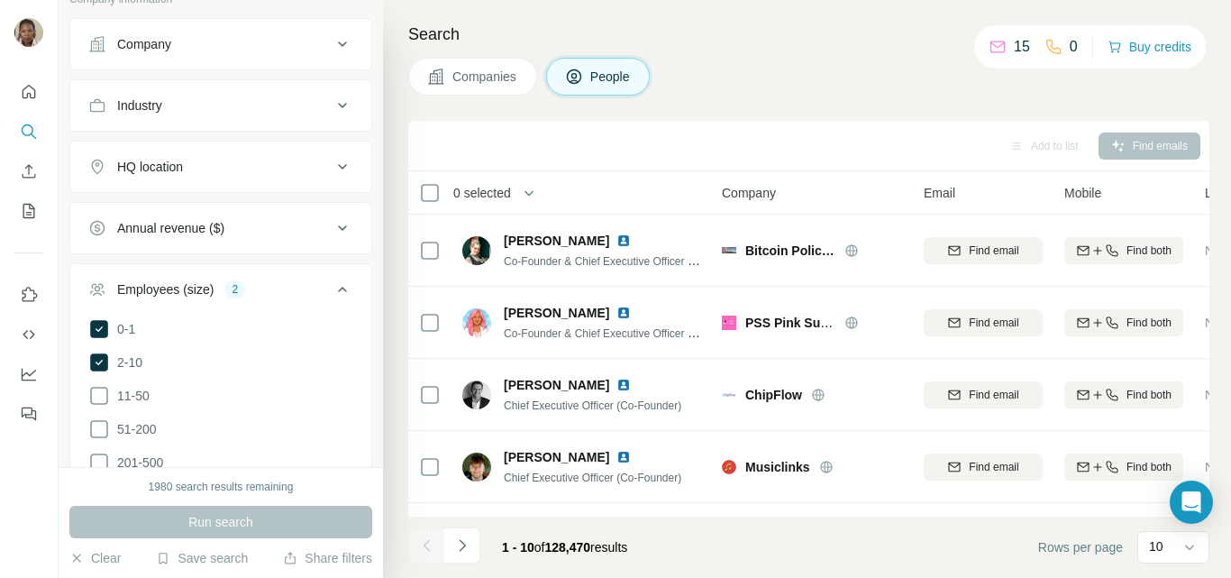
click at [315, 108] on div "Industry" at bounding box center [209, 105] width 243 height 18
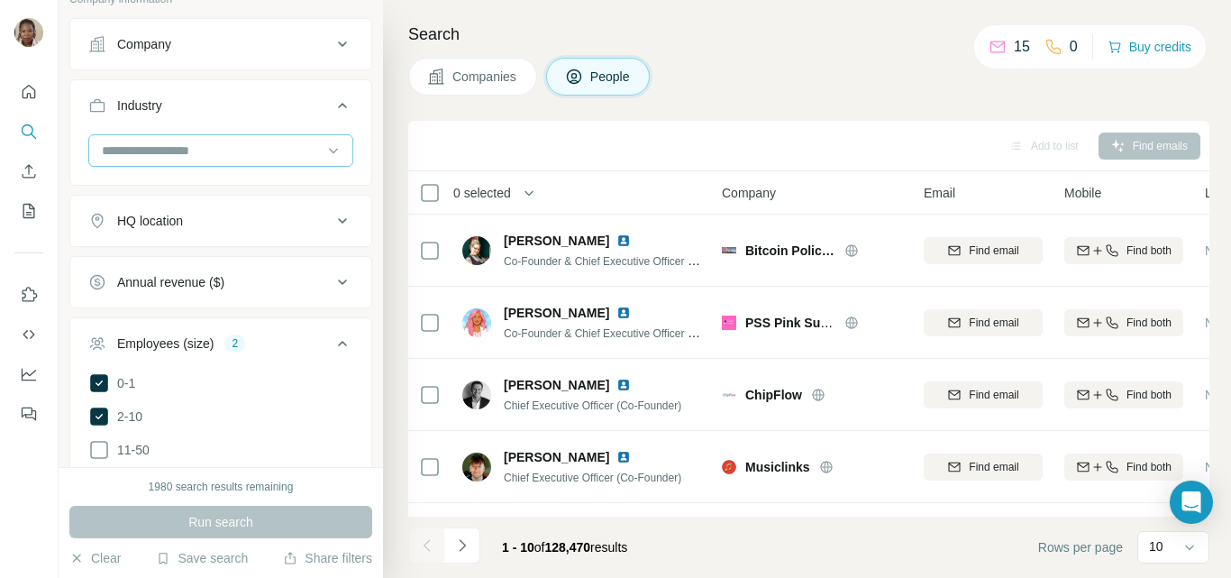
click at [187, 147] on input at bounding box center [211, 151] width 223 height 20
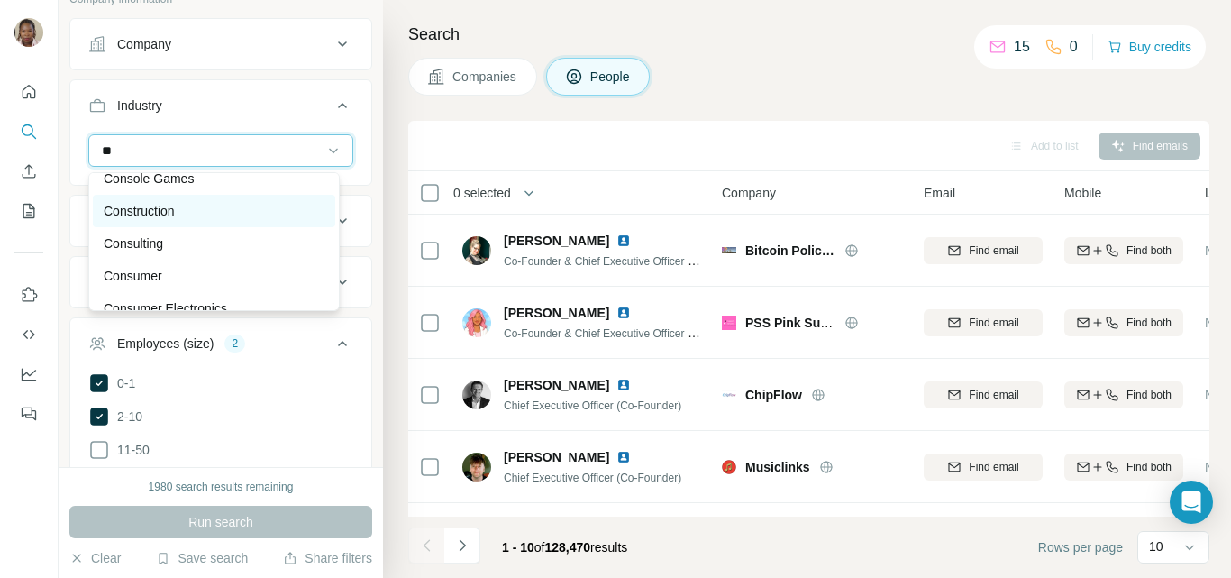
type input "**"
click at [132, 206] on p "Construction" at bounding box center [139, 211] width 71 height 18
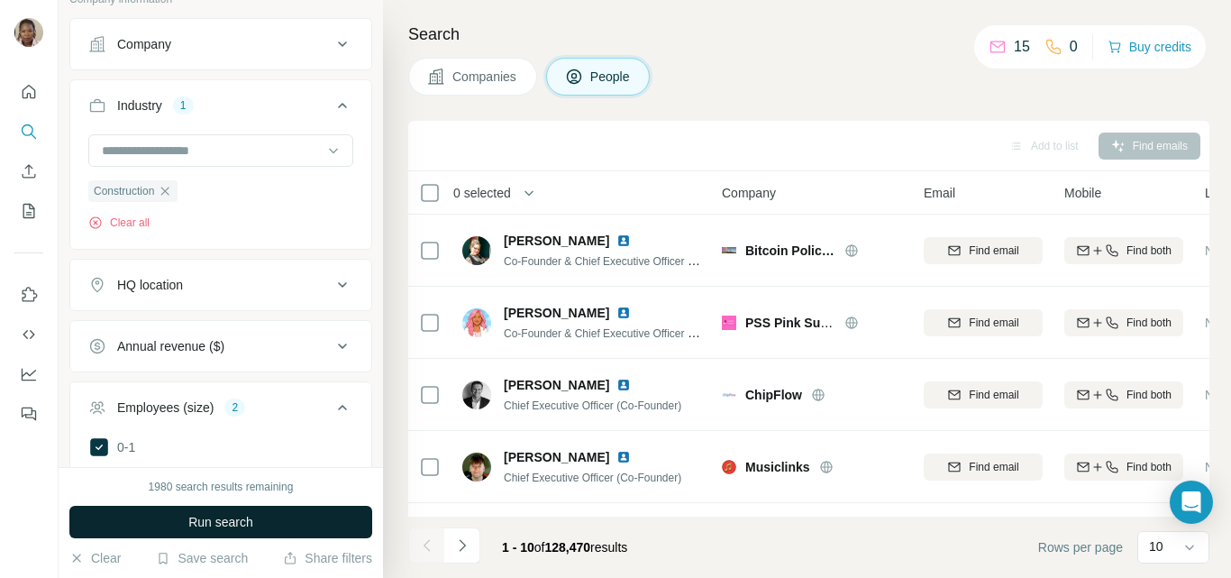
click at [283, 514] on button "Run search" at bounding box center [220, 522] width 303 height 32
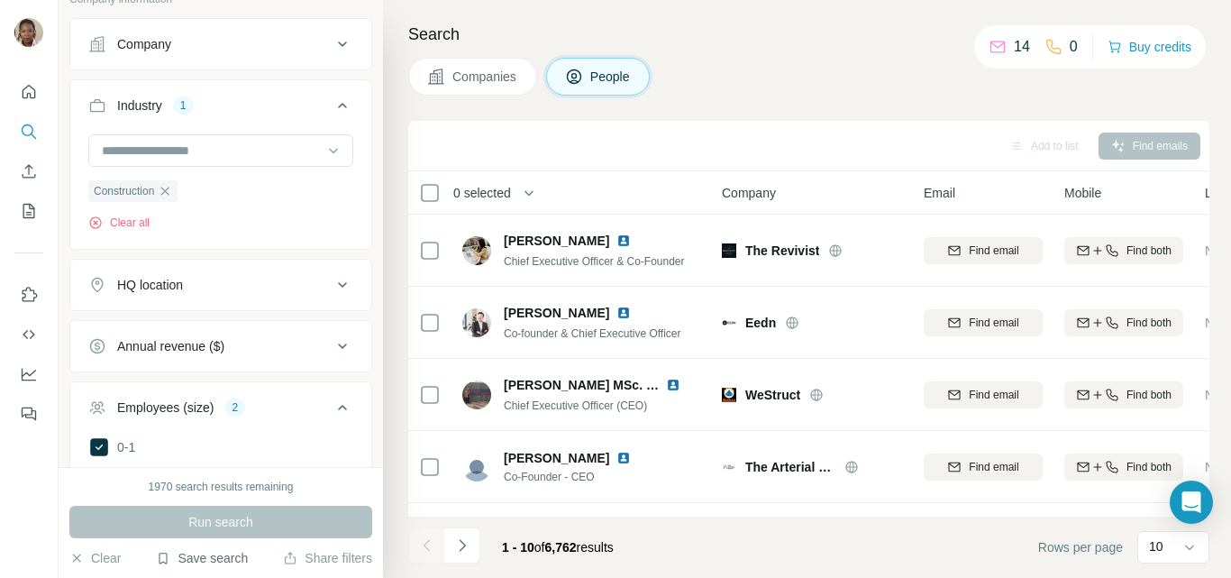
click at [222, 558] on button "Save search" at bounding box center [202, 558] width 92 height 18
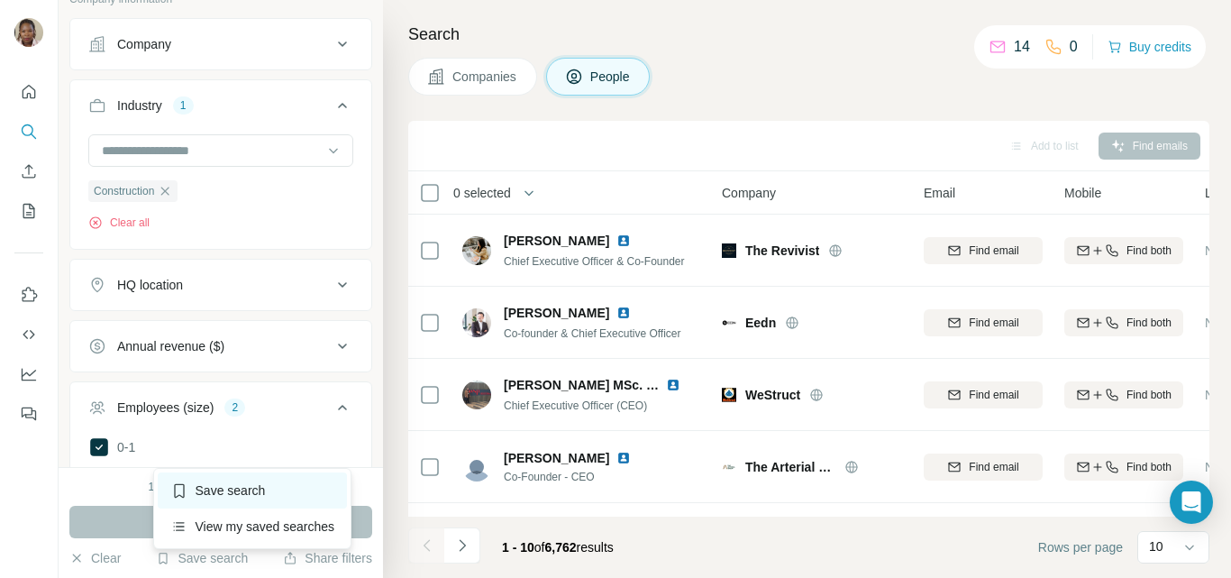
click at [244, 490] on div "Save search" at bounding box center [253, 490] width 190 height 36
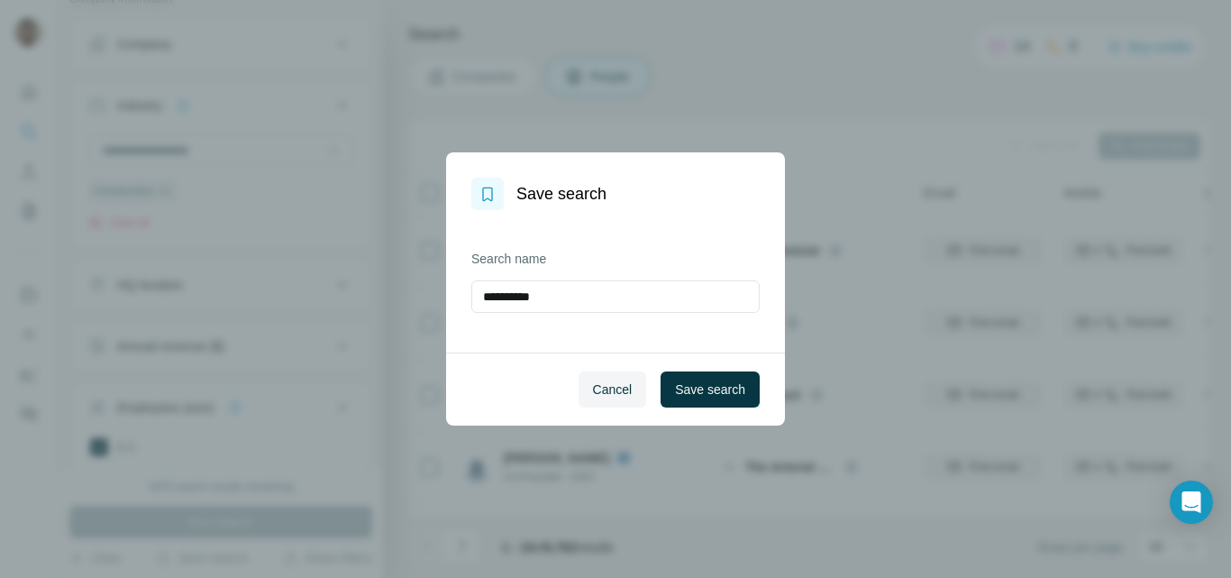
drag, startPoint x: 570, startPoint y: 297, endPoint x: 454, endPoint y: 297, distance: 115.4
click at [454, 297] on div "**********" at bounding box center [615, 281] width 339 height 142
type input "**********"
click at [726, 395] on span "Save search" at bounding box center [710, 389] width 70 height 18
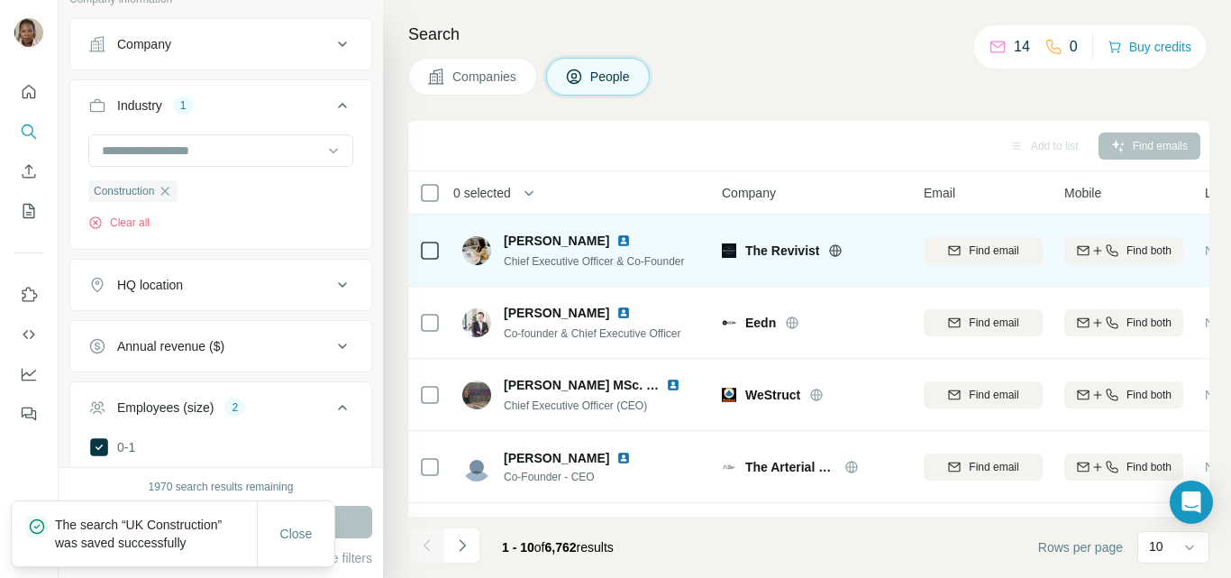
click at [621, 241] on img at bounding box center [623, 240] width 14 height 14
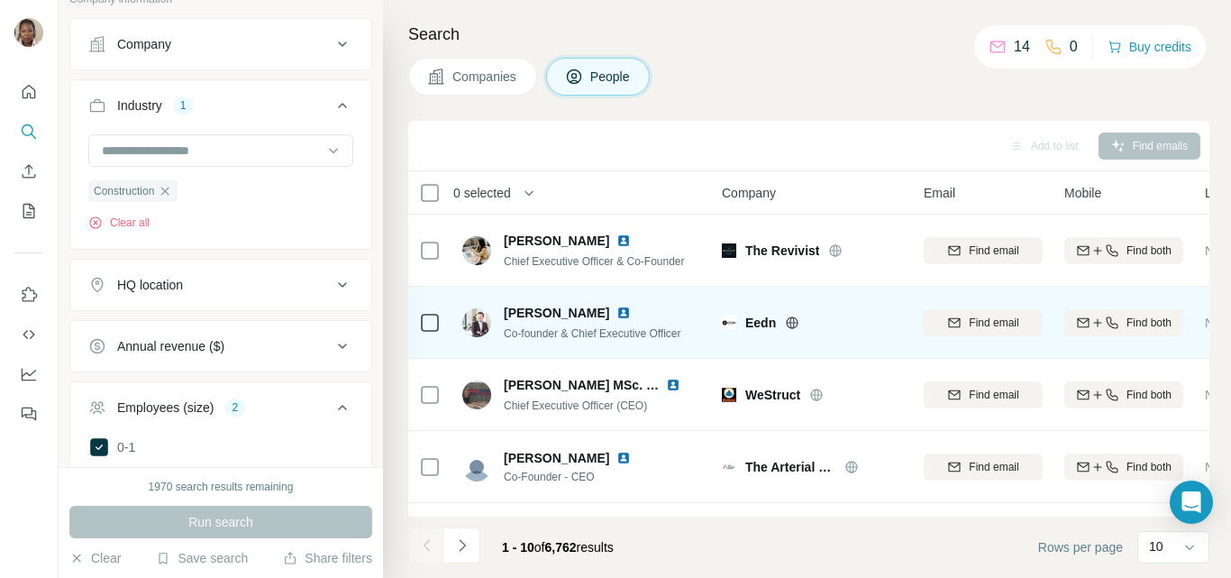
click at [616, 310] on img at bounding box center [623, 313] width 14 height 14
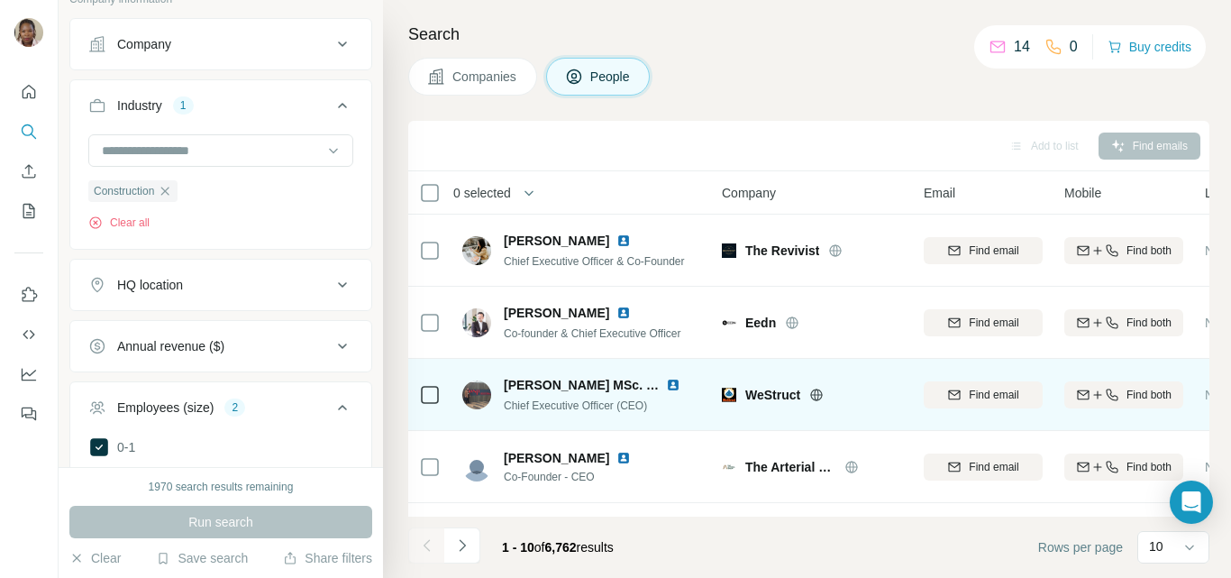
click at [673, 385] on img at bounding box center [673, 385] width 14 height 14
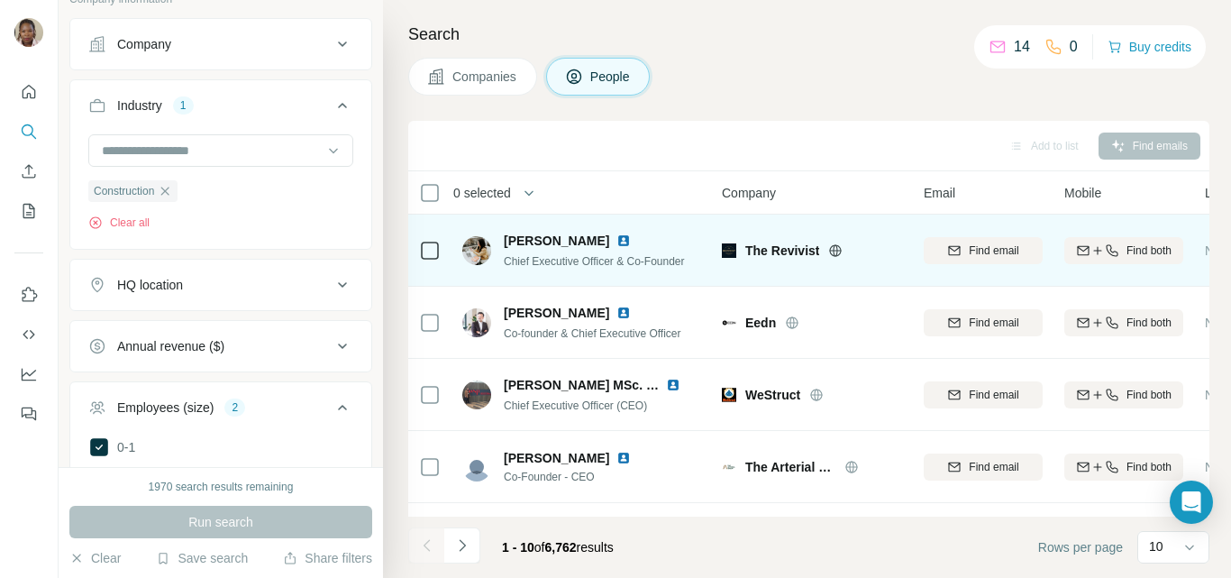
click at [616, 241] on img at bounding box center [623, 240] width 14 height 14
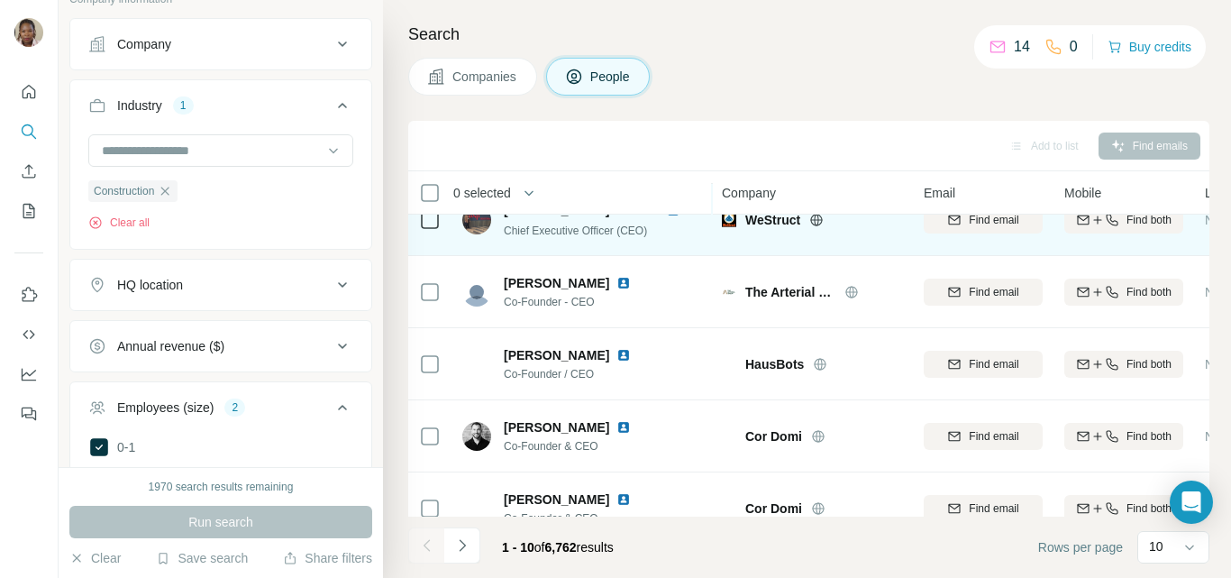
scroll to position [180, 0]
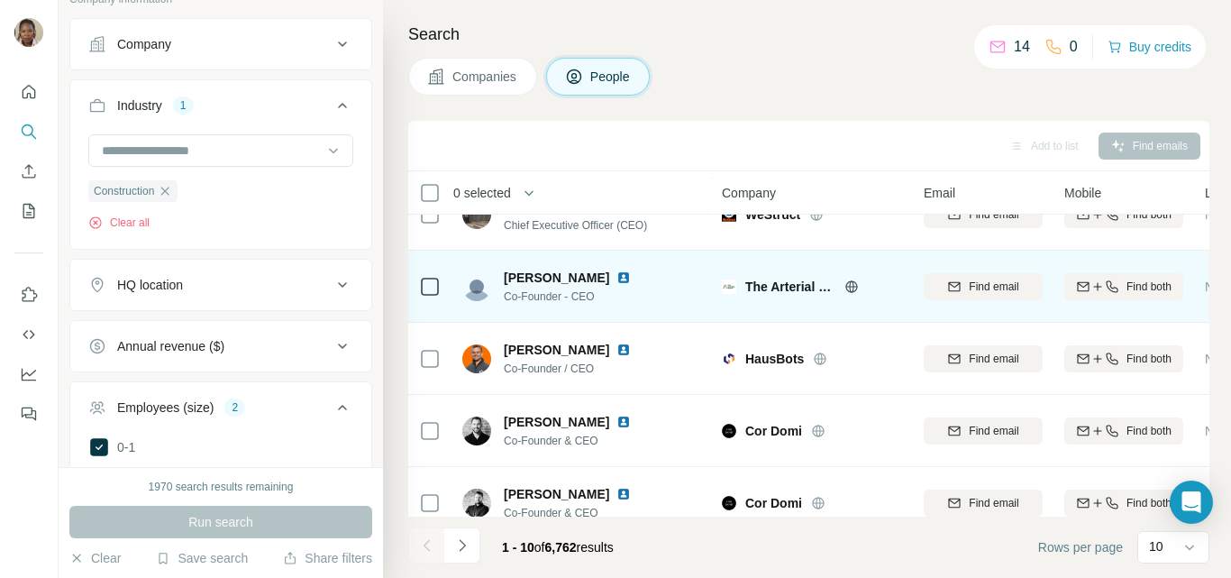
click at [616, 279] on img at bounding box center [623, 277] width 14 height 14
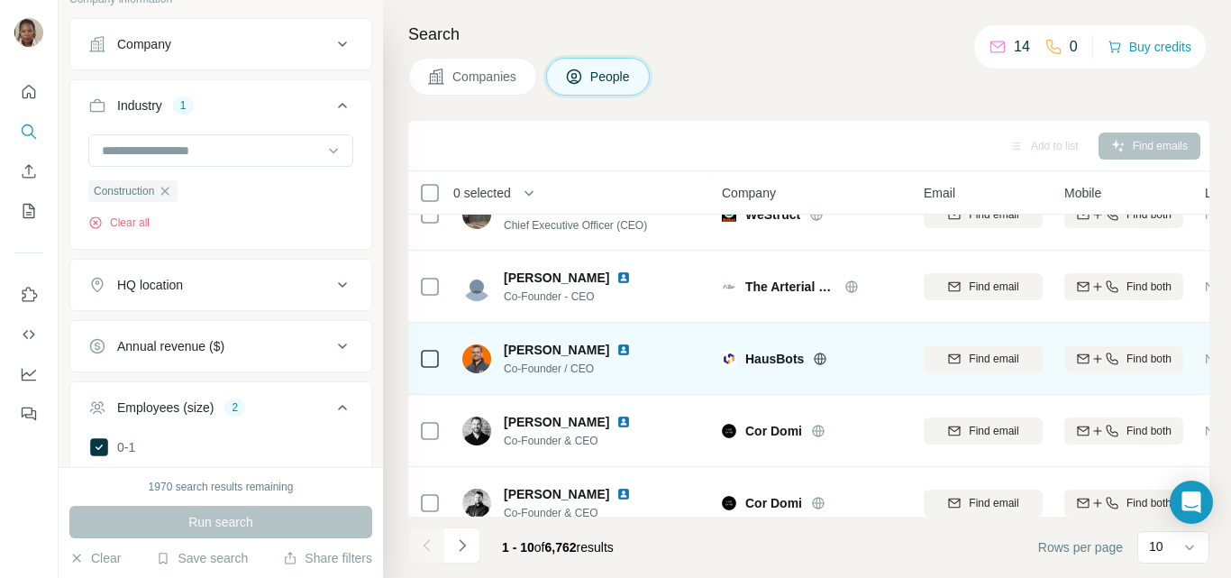
click at [616, 351] on img at bounding box center [623, 349] width 14 height 14
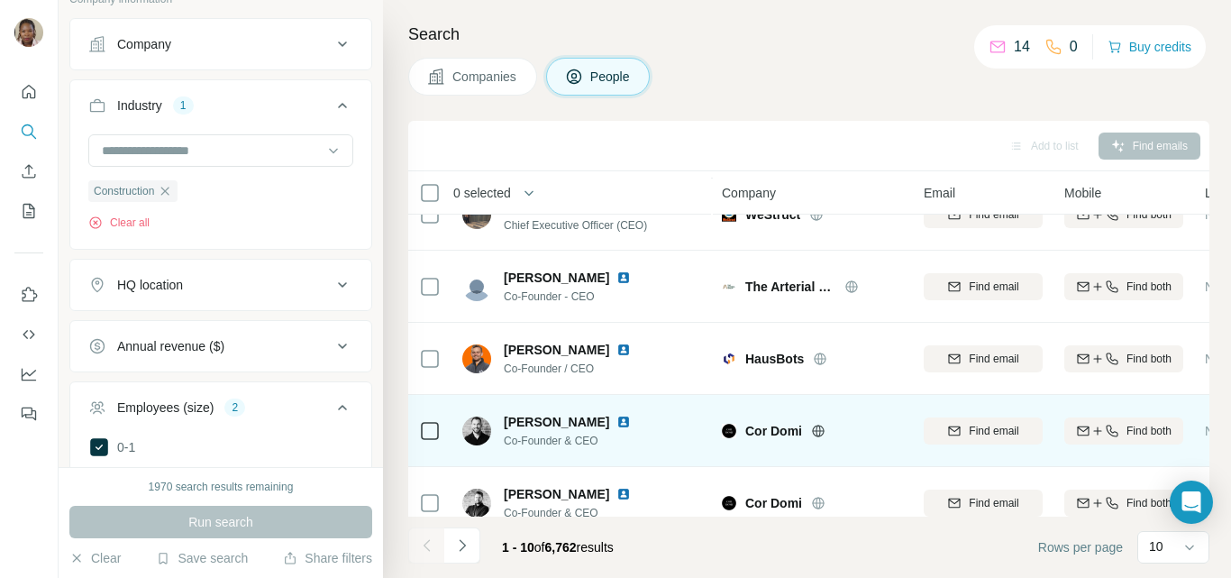
click at [617, 420] on img at bounding box center [623, 422] width 14 height 14
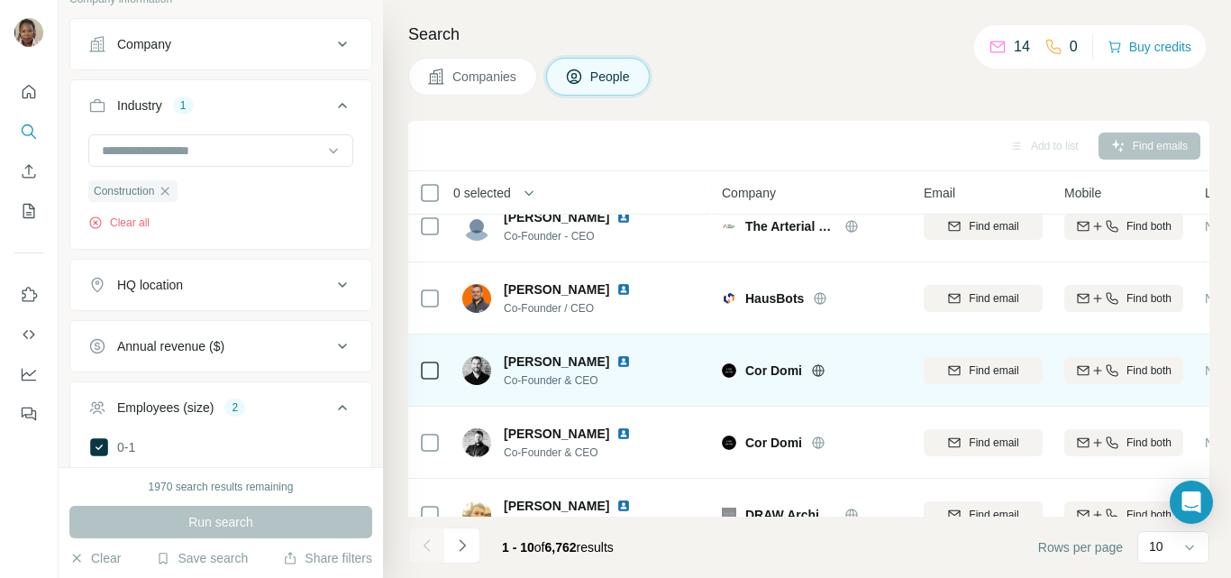
scroll to position [270, 0]
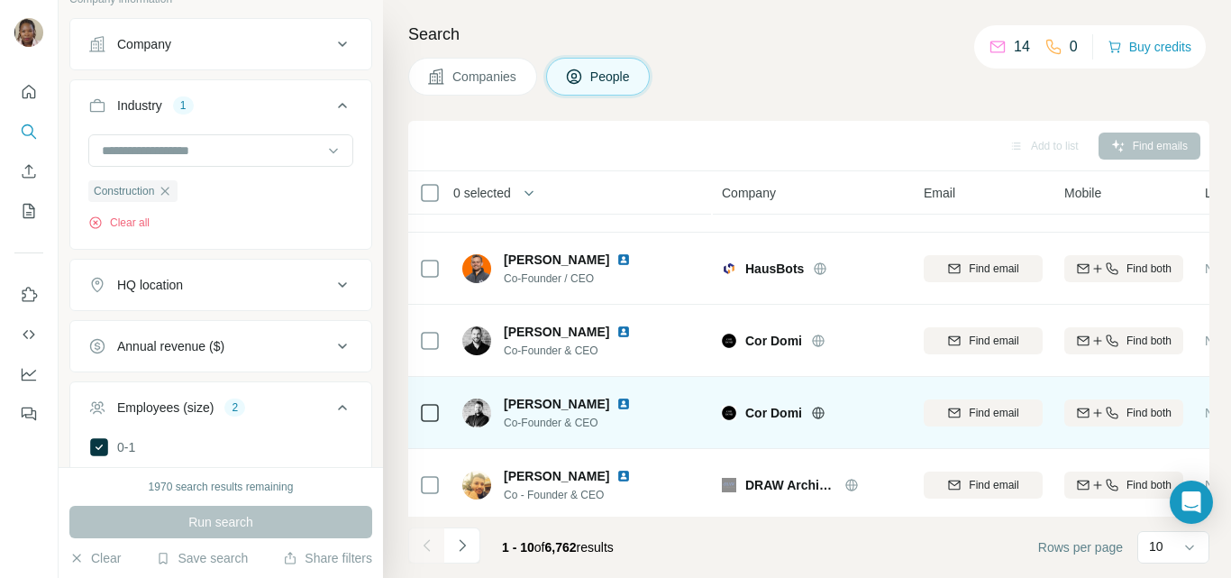
click at [616, 400] on img at bounding box center [623, 404] width 14 height 14
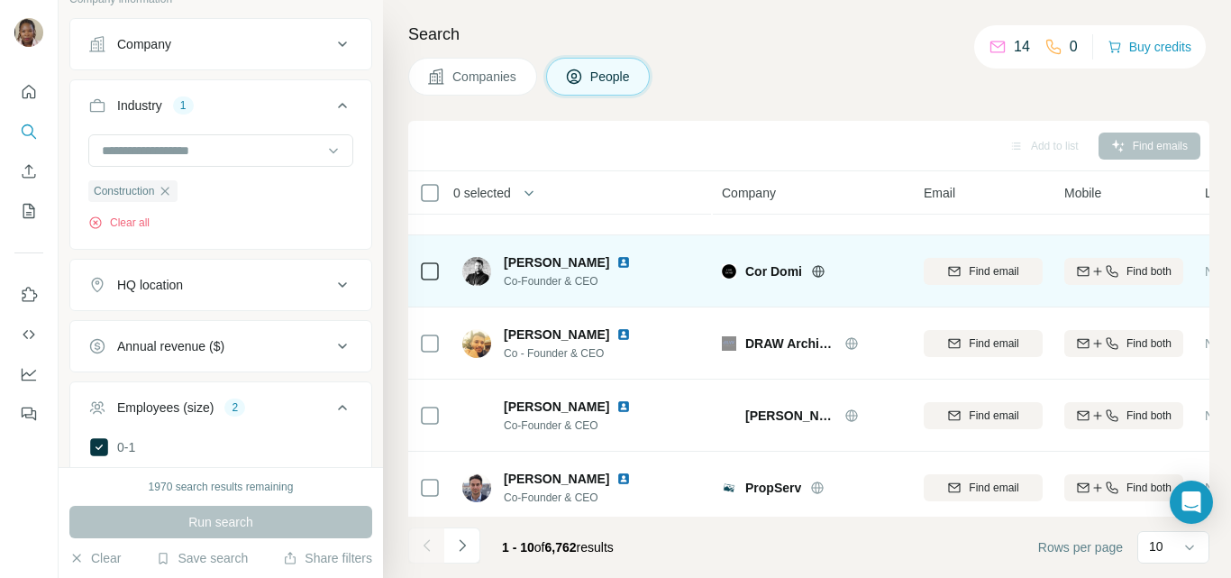
scroll to position [428, 0]
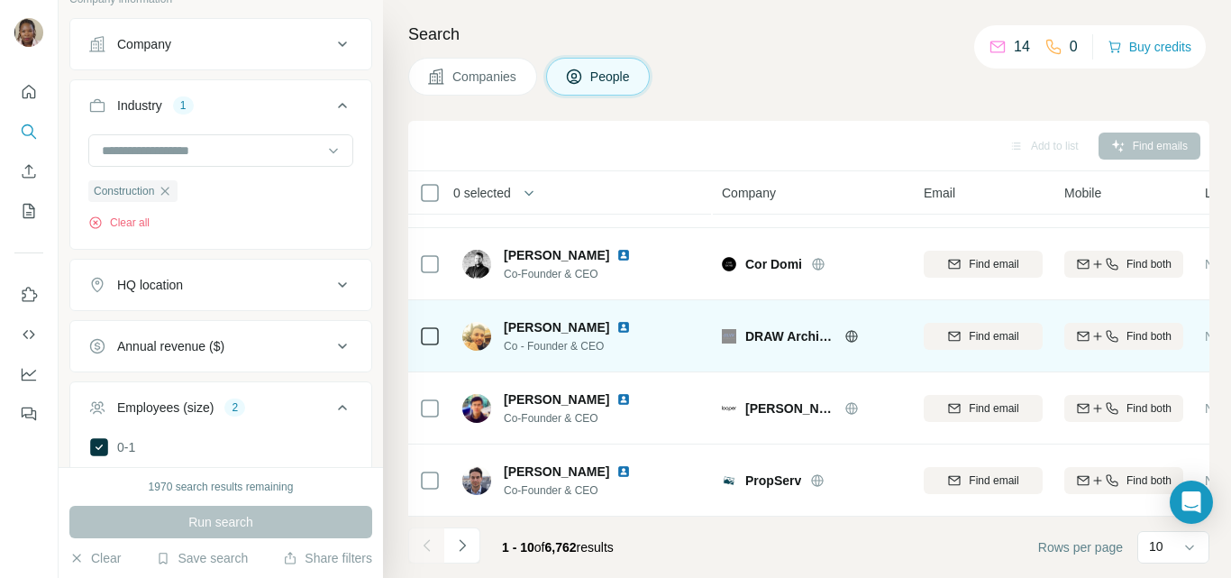
click at [616, 320] on img at bounding box center [623, 327] width 14 height 14
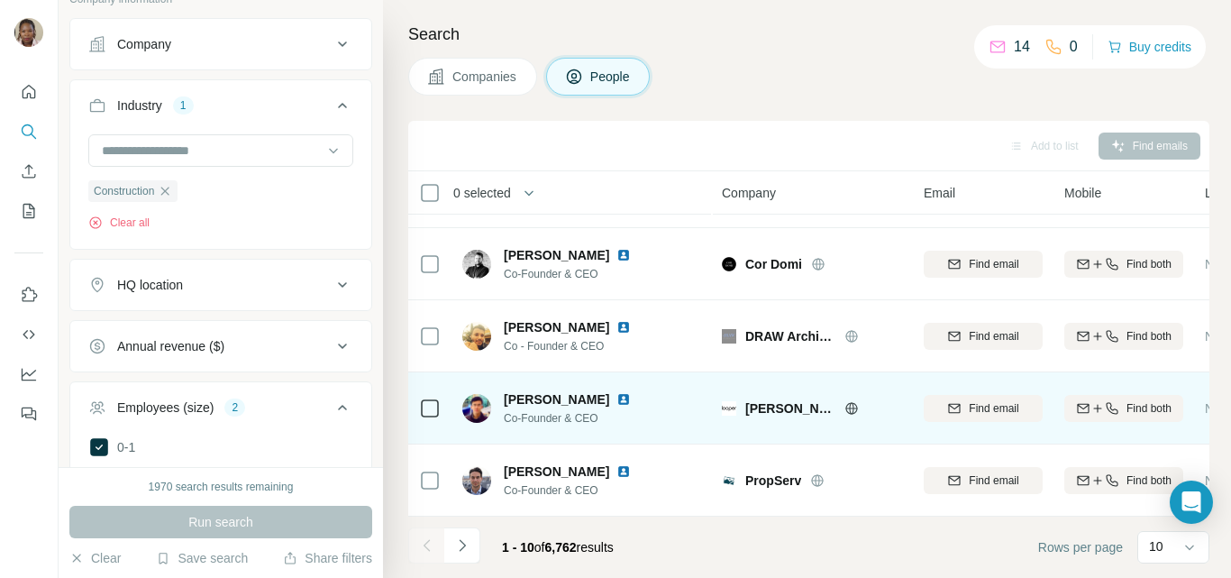
click at [616, 392] on img at bounding box center [623, 399] width 14 height 14
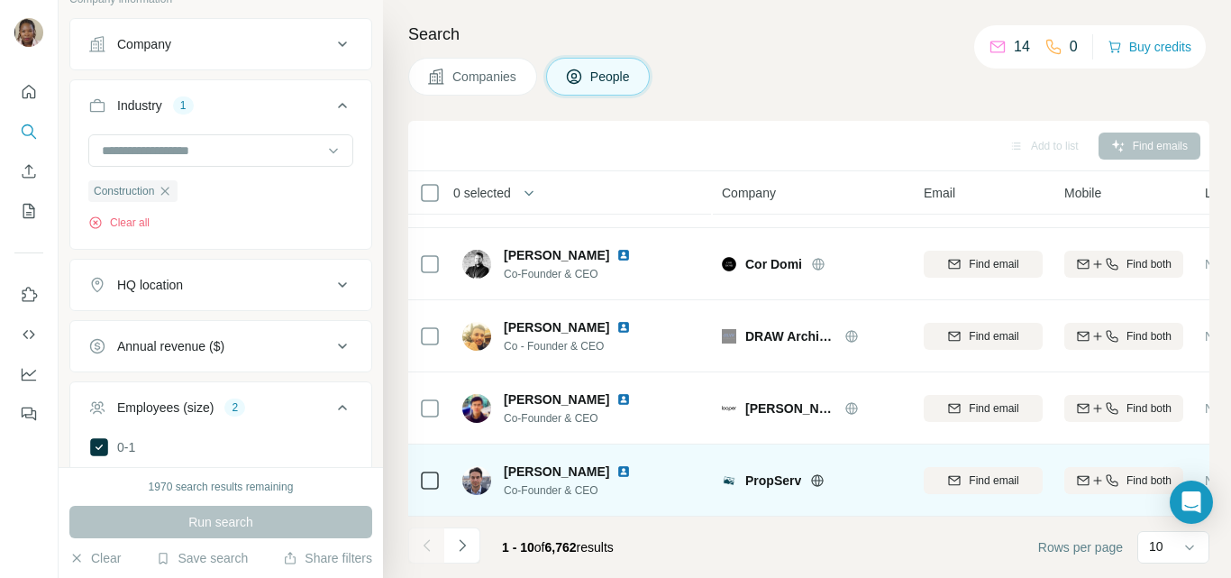
click at [616, 464] on img at bounding box center [623, 471] width 14 height 14
